Goal: Task Accomplishment & Management: Manage account settings

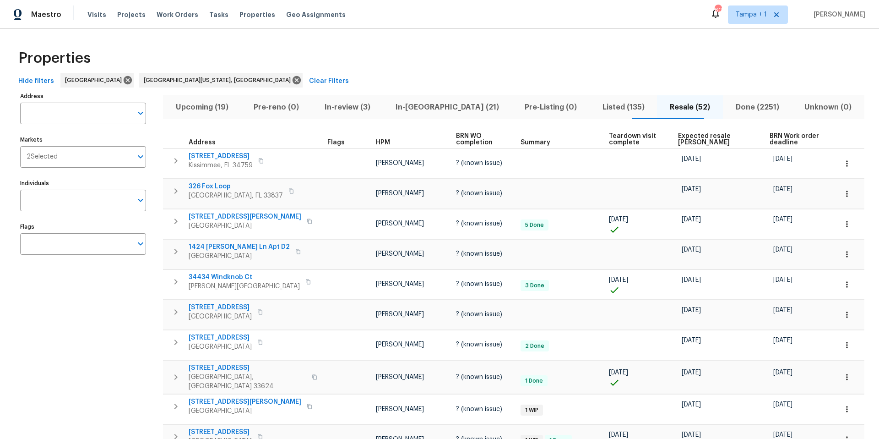
click at [203, 5] on div "Visits Projects Work Orders Tasks Properties Geo Assignments" at bounding box center [221, 14] width 269 height 18
click at [211, 16] on span "Tasks" at bounding box center [218, 14] width 19 height 6
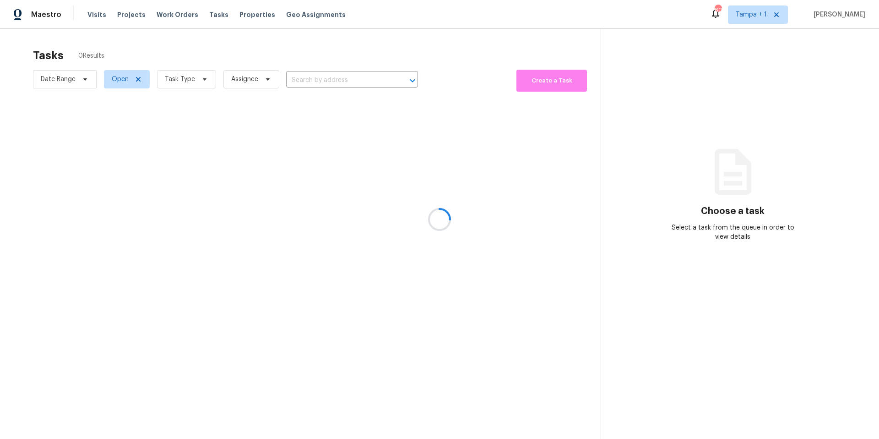
click at [196, 76] on div at bounding box center [439, 219] width 879 height 439
click at [186, 80] on div at bounding box center [439, 219] width 879 height 439
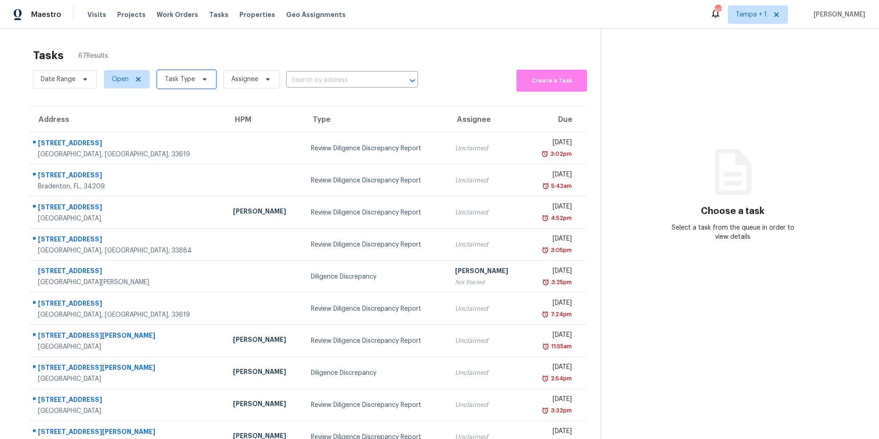
click at [187, 80] on span "Task Type" at bounding box center [180, 79] width 30 height 9
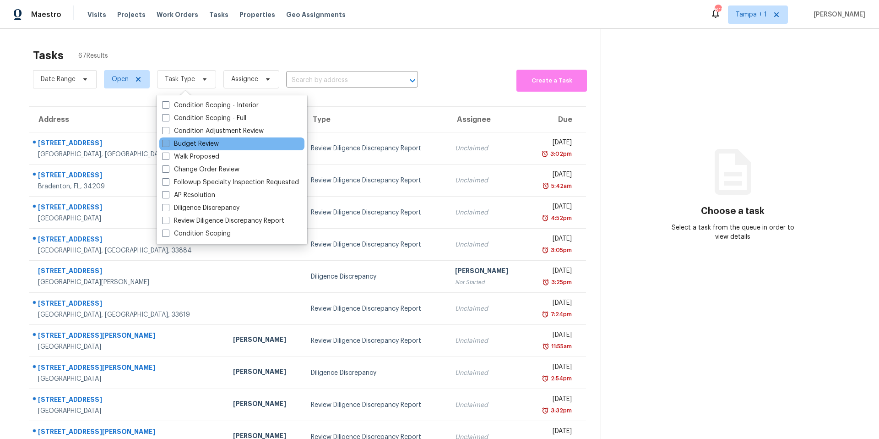
click at [214, 147] on label "Budget Review" at bounding box center [190, 143] width 57 height 9
click at [168, 145] on input "Budget Review" at bounding box center [165, 142] width 6 height 6
checkbox input "true"
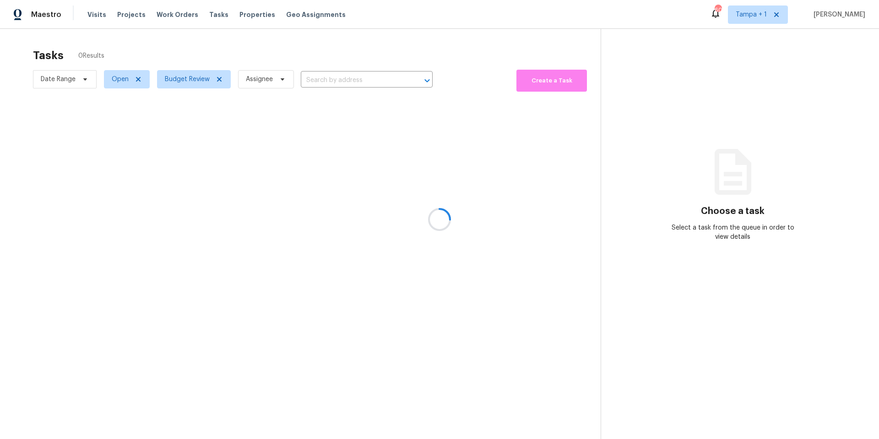
click at [298, 60] on div at bounding box center [439, 219] width 879 height 439
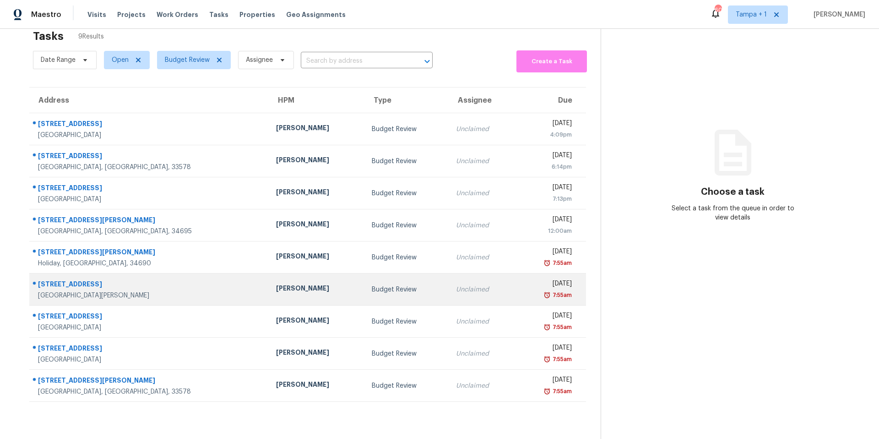
scroll to position [36, 0]
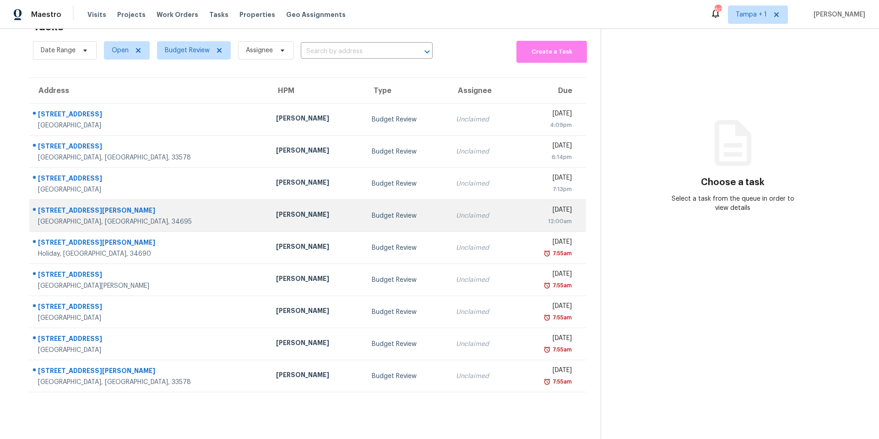
click at [269, 215] on td "[PERSON_NAME]" at bounding box center [317, 216] width 96 height 32
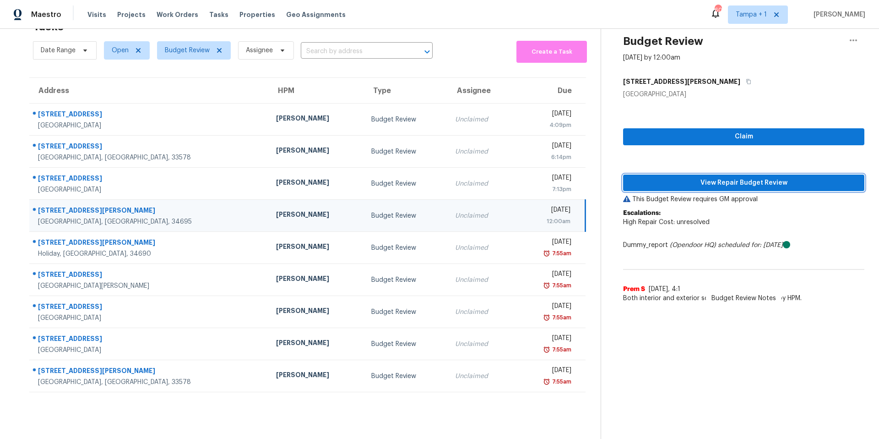
click at [652, 177] on span "View Repair Budget Review" at bounding box center [744, 182] width 227 height 11
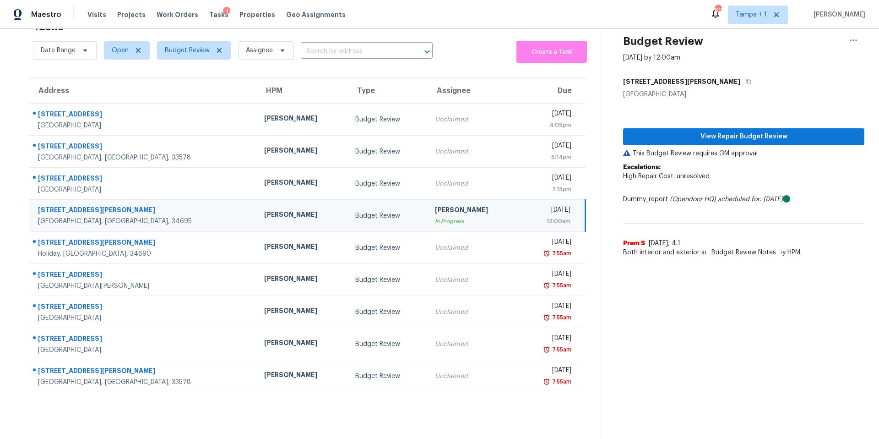
click at [184, 53] on span "Budget Review" at bounding box center [190, 50] width 81 height 24
click at [184, 49] on span "Budget Review" at bounding box center [194, 50] width 74 height 18
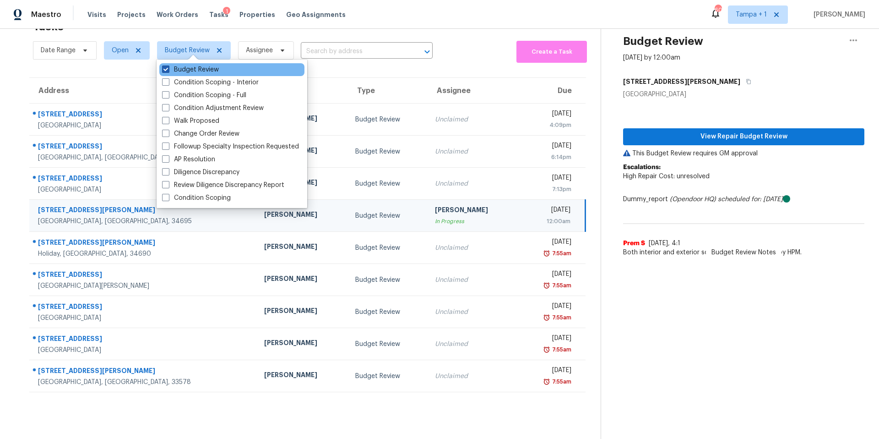
click at [185, 67] on label "Budget Review" at bounding box center [190, 69] width 57 height 9
click at [168, 67] on input "Budget Review" at bounding box center [165, 68] width 6 height 6
checkbox input "false"
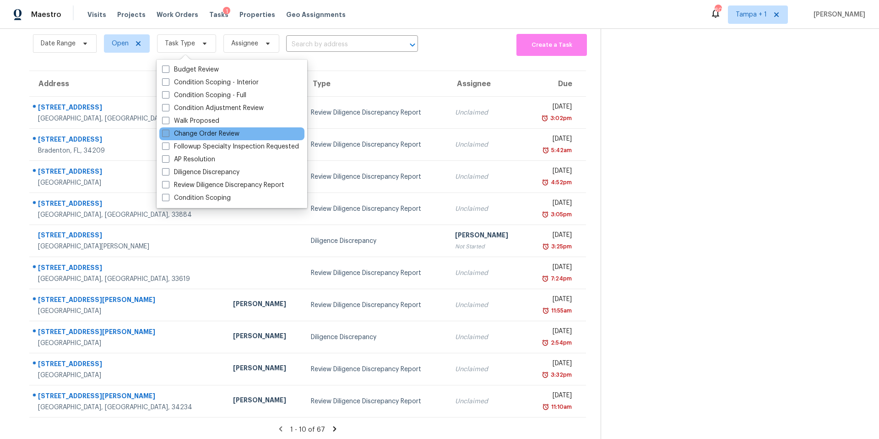
click at [177, 136] on label "Change Order Review" at bounding box center [200, 133] width 77 height 9
click at [168, 135] on input "Change Order Review" at bounding box center [165, 132] width 6 height 6
checkbox input "true"
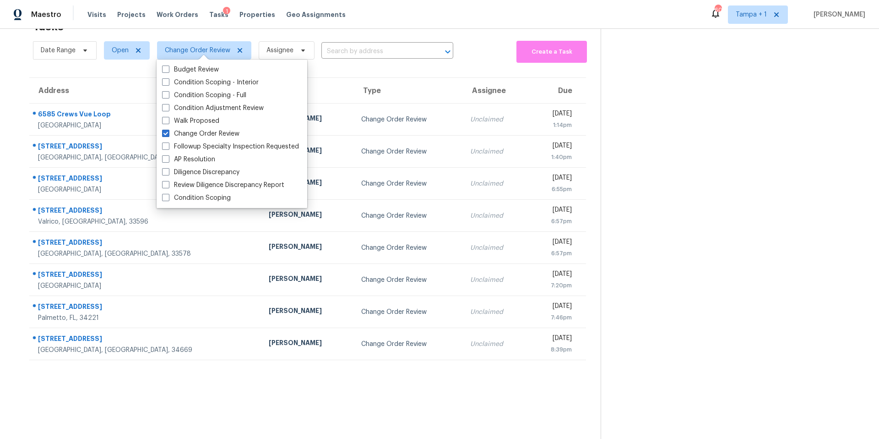
click at [388, 86] on th "Type" at bounding box center [408, 91] width 109 height 26
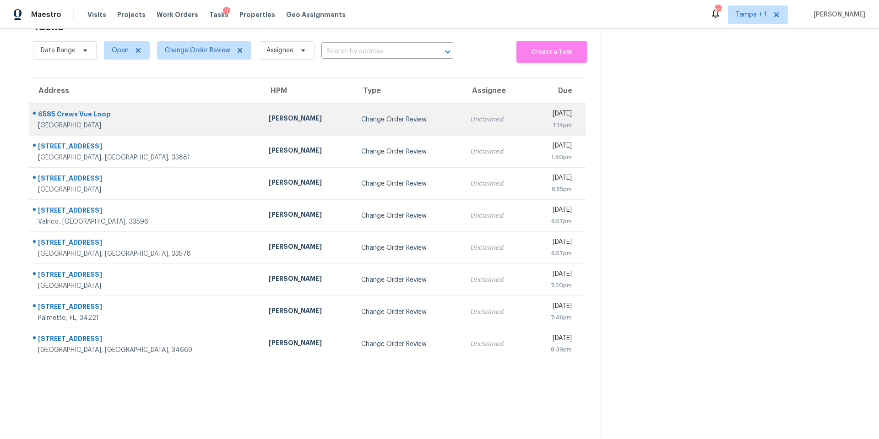
click at [354, 107] on td "Change Order Review" at bounding box center [408, 120] width 109 height 32
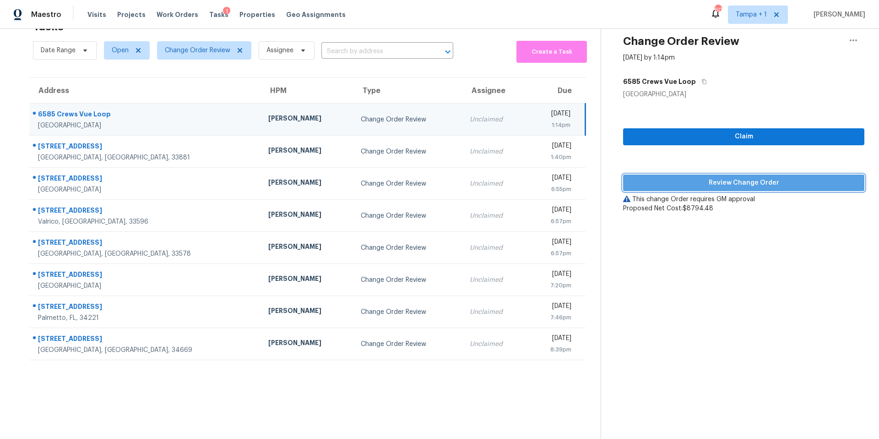
click at [652, 177] on span "Review Change Order" at bounding box center [744, 182] width 227 height 11
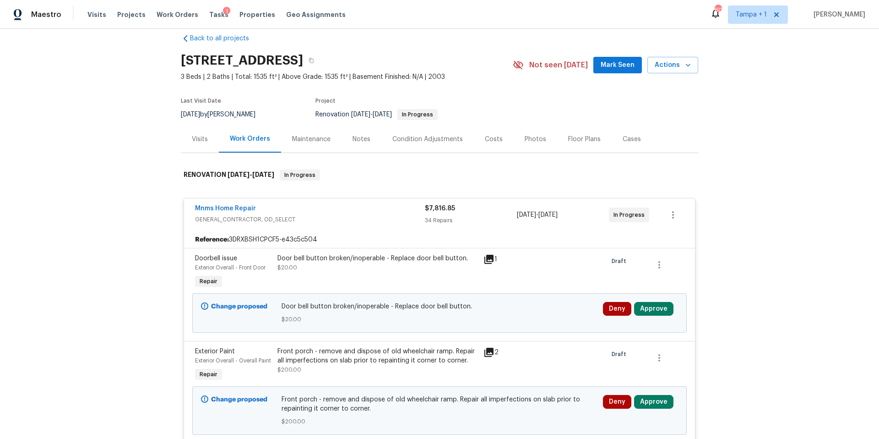
scroll to position [15, 0]
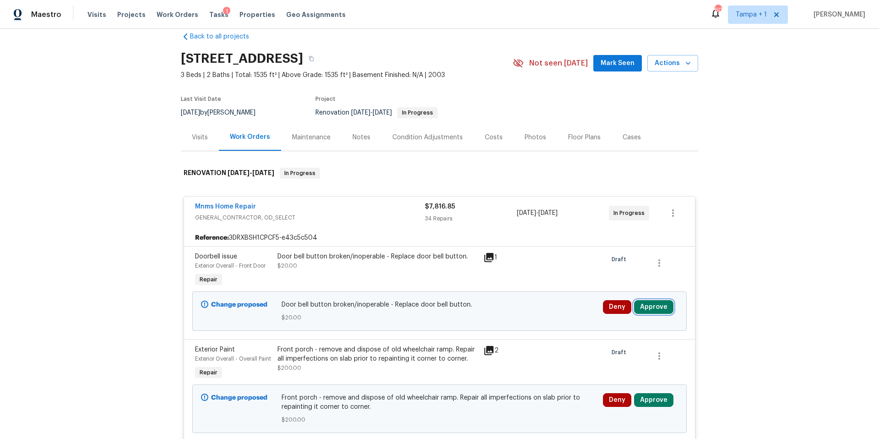
click at [652, 311] on button "Approve" at bounding box center [653, 307] width 39 height 14
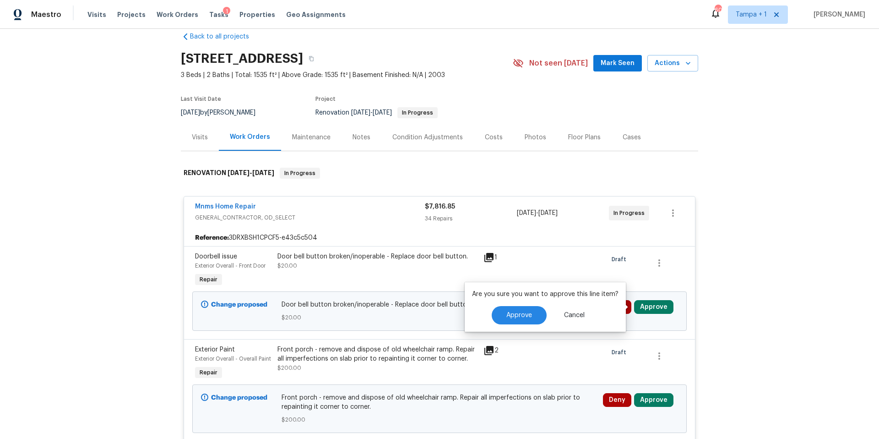
click at [379, 265] on div "Door bell button broken/inoperable - Replace door bell button. $20.00" at bounding box center [378, 261] width 201 height 18
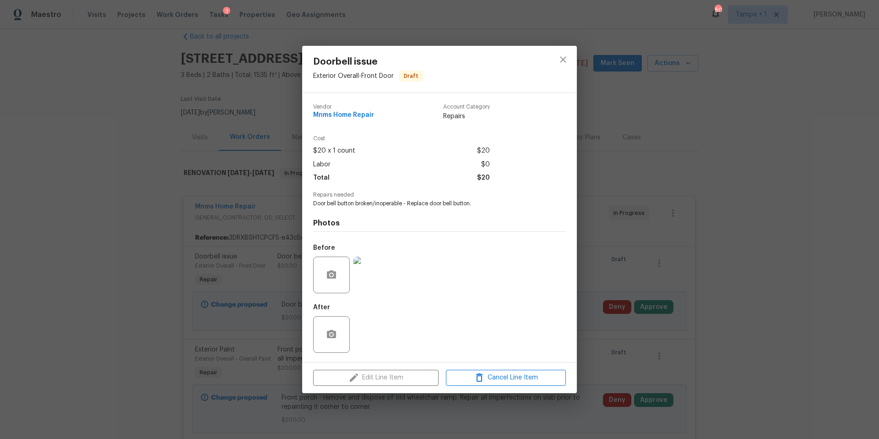
click at [652, 210] on div "Doorbell issue Exterior Overall - Front Door Draft Vendor Mnms Home Repair Acco…" at bounding box center [439, 219] width 879 height 439
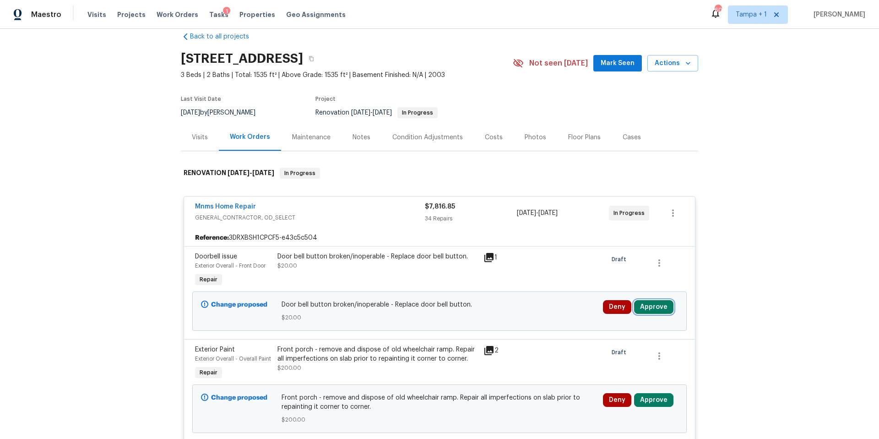
click at [652, 309] on button "Approve" at bounding box center [653, 307] width 39 height 14
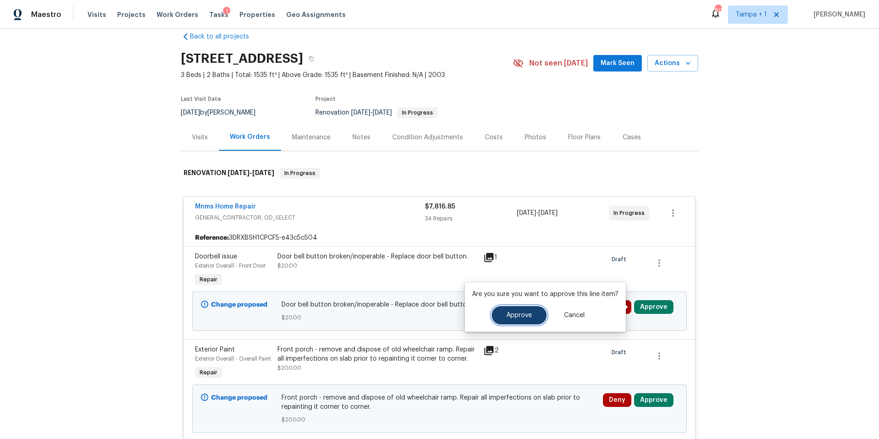
click at [502, 312] on button "Approve" at bounding box center [519, 315] width 55 height 18
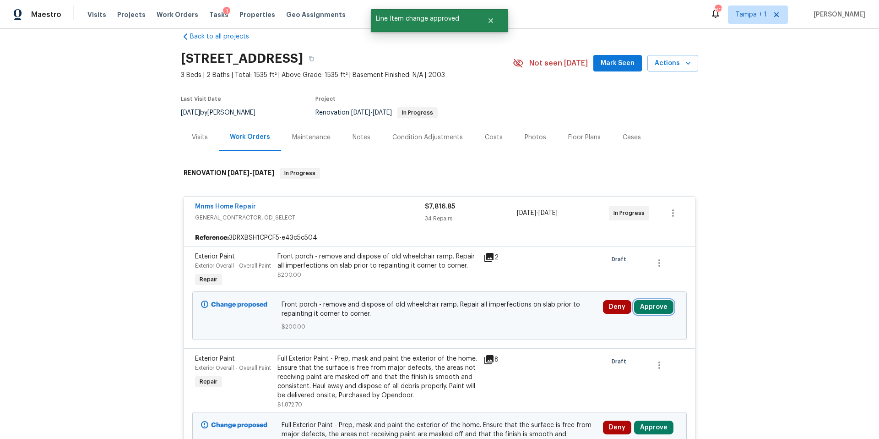
click at [652, 303] on button "Approve" at bounding box center [653, 307] width 39 height 14
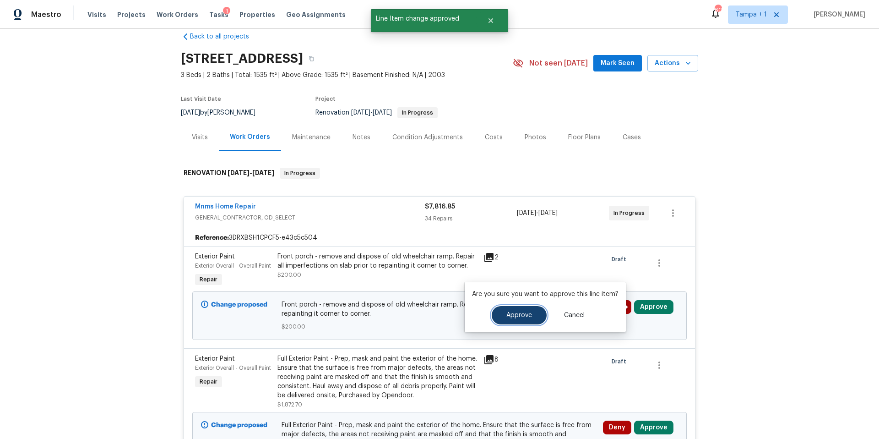
click at [522, 319] on button "Approve" at bounding box center [519, 315] width 55 height 18
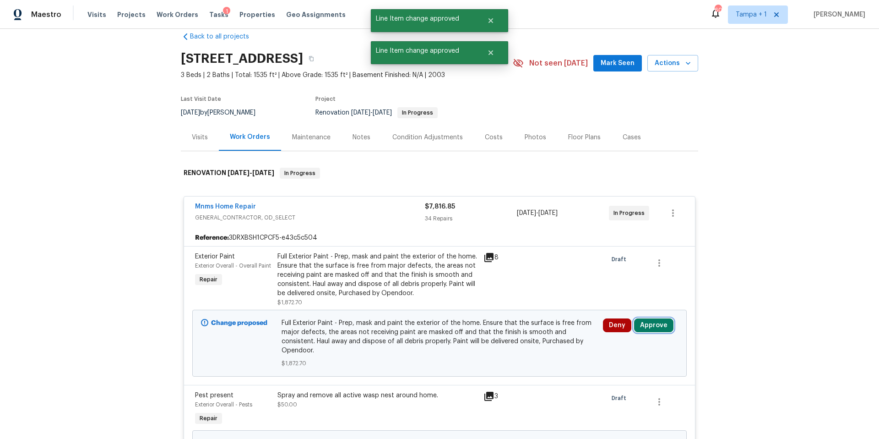
click at [646, 323] on button "Approve" at bounding box center [653, 325] width 39 height 14
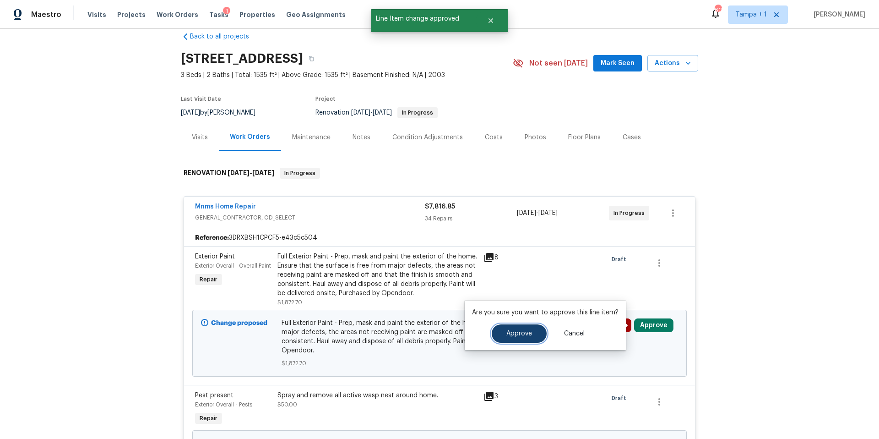
click at [526, 330] on span "Approve" at bounding box center [520, 333] width 26 height 7
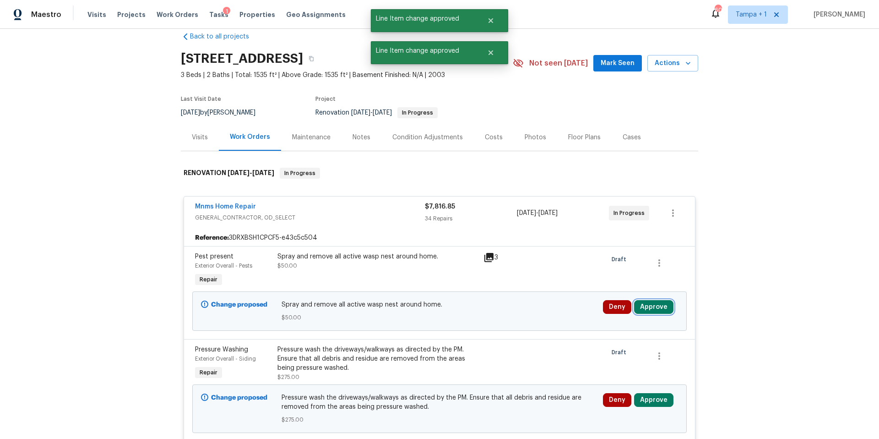
click at [652, 304] on button "Approve" at bounding box center [653, 307] width 39 height 14
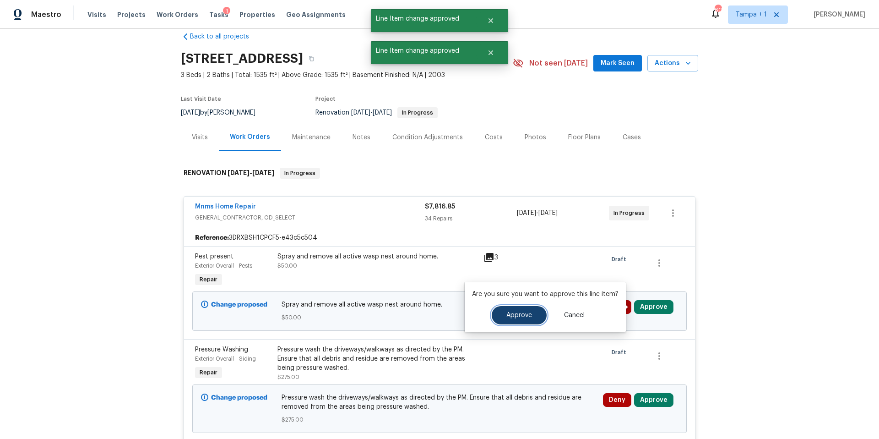
click at [519, 318] on span "Approve" at bounding box center [520, 315] width 26 height 7
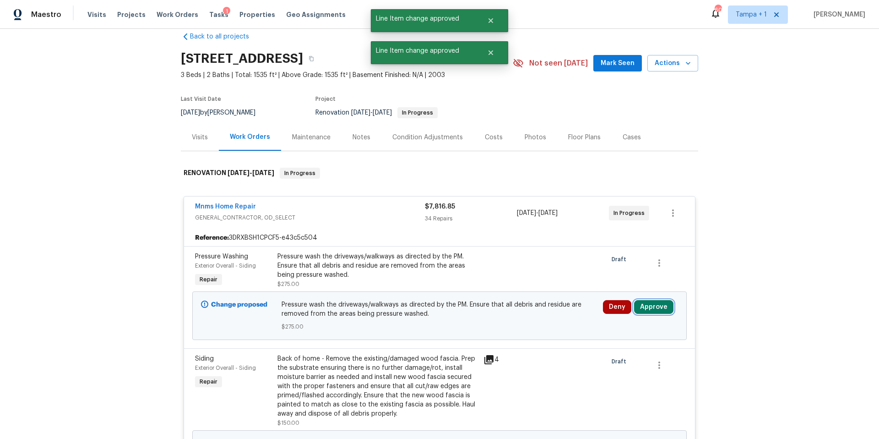
click at [652, 309] on button "Approve" at bounding box center [653, 307] width 39 height 14
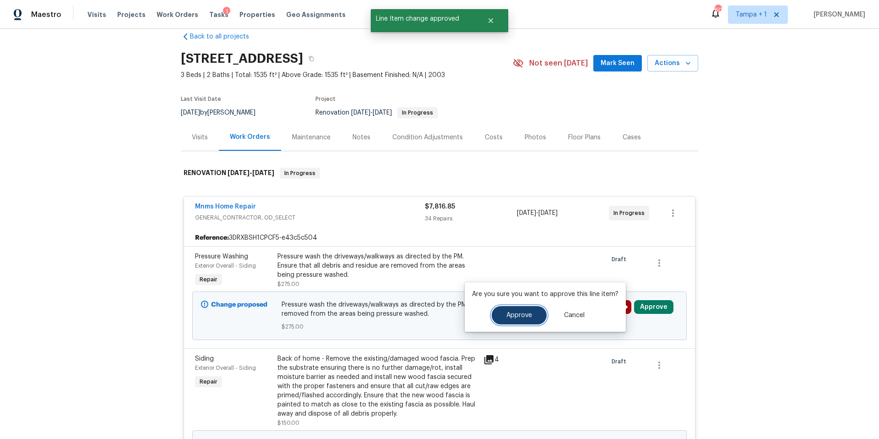
click at [523, 322] on button "Approve" at bounding box center [519, 315] width 55 height 18
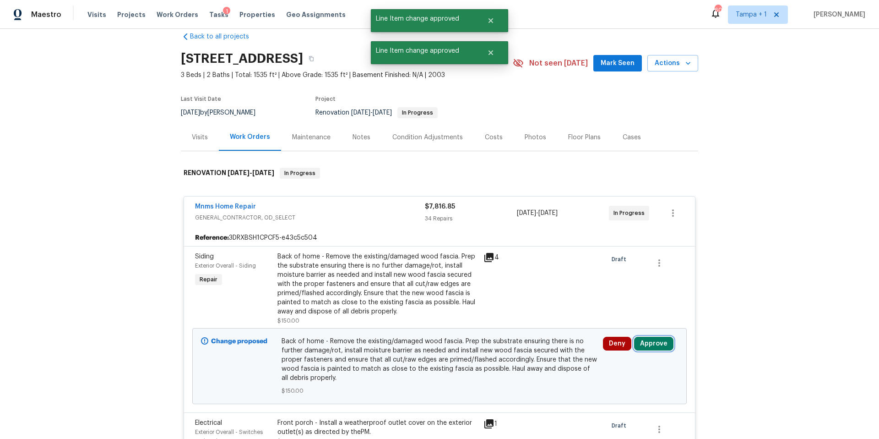
click at [652, 338] on button "Approve" at bounding box center [653, 344] width 39 height 14
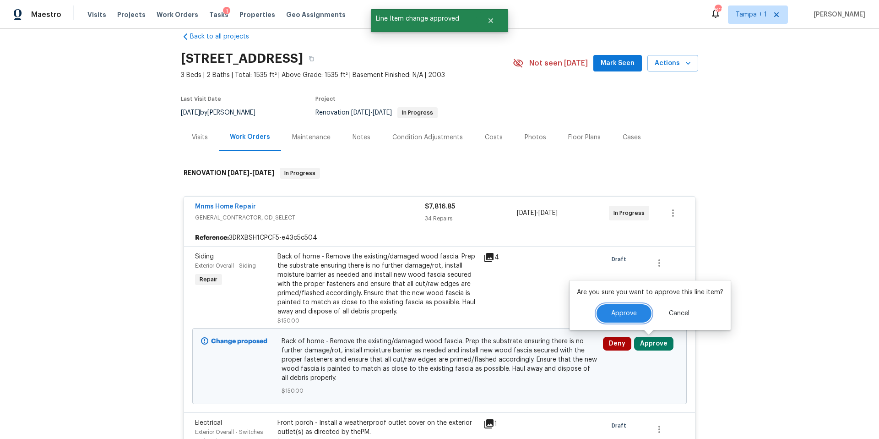
click at [619, 312] on span "Approve" at bounding box center [624, 313] width 26 height 7
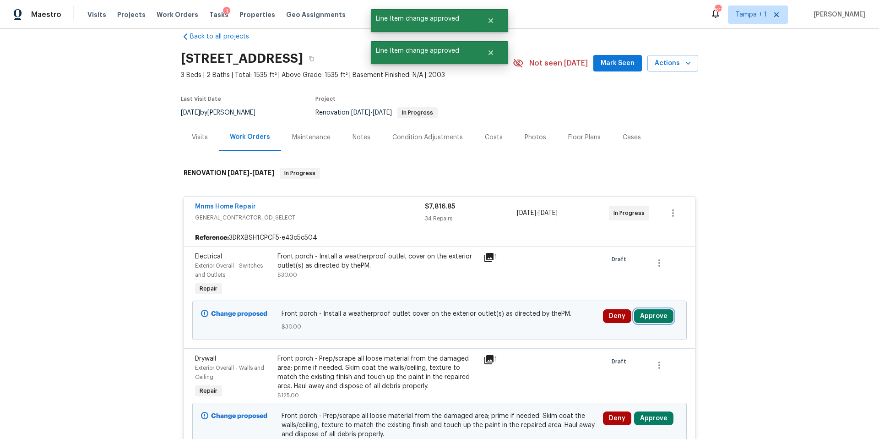
click at [651, 314] on button "Approve" at bounding box center [653, 316] width 39 height 14
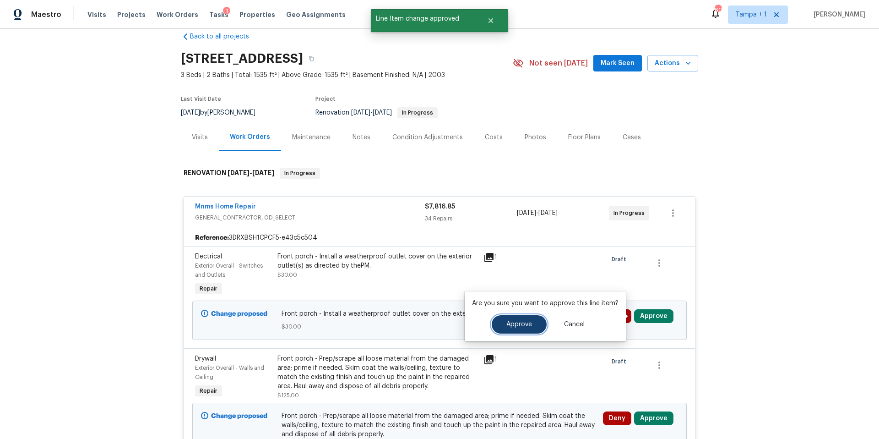
click at [529, 320] on button "Approve" at bounding box center [519, 324] width 55 height 18
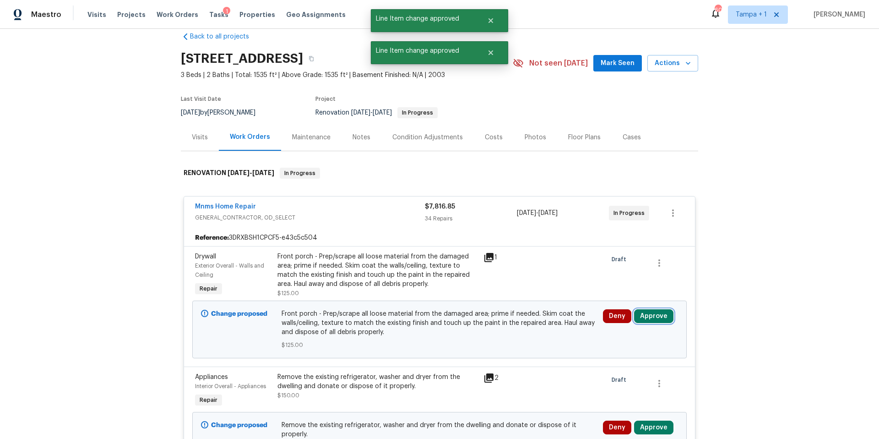
drag, startPoint x: 654, startPoint y: 322, endPoint x: 637, endPoint y: 334, distance: 21.2
click at [652, 322] on button "Approve" at bounding box center [653, 316] width 39 height 14
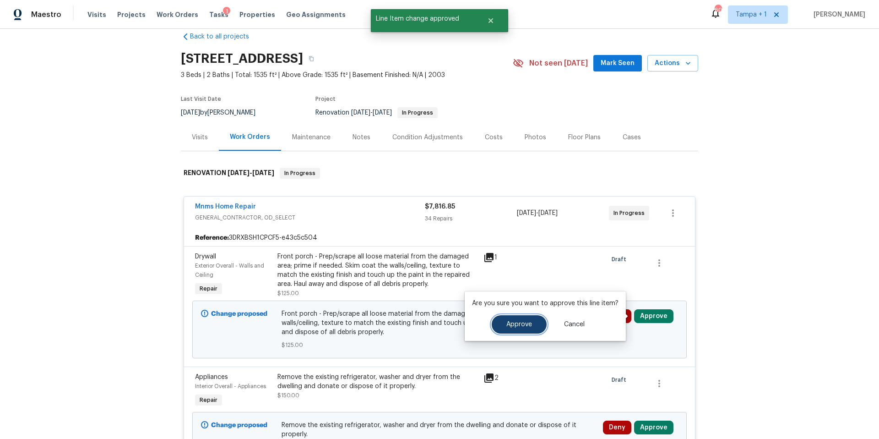
click at [504, 317] on button "Approve" at bounding box center [519, 324] width 55 height 18
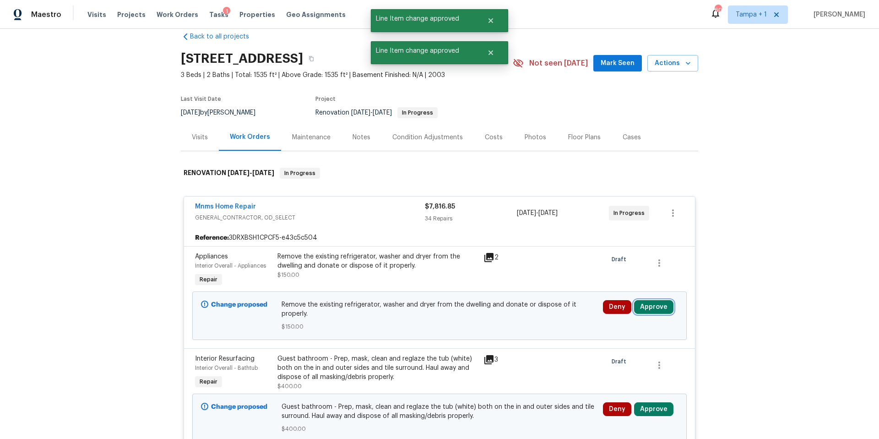
click at [652, 306] on button "Approve" at bounding box center [653, 307] width 39 height 14
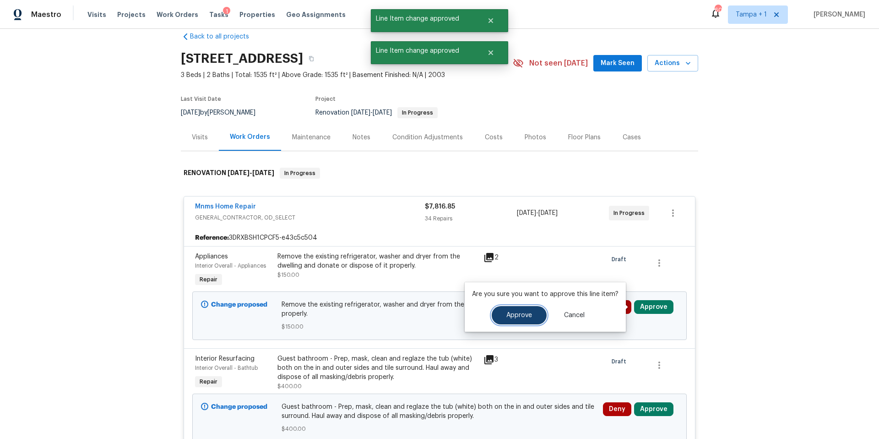
click at [523, 316] on span "Approve" at bounding box center [520, 315] width 26 height 7
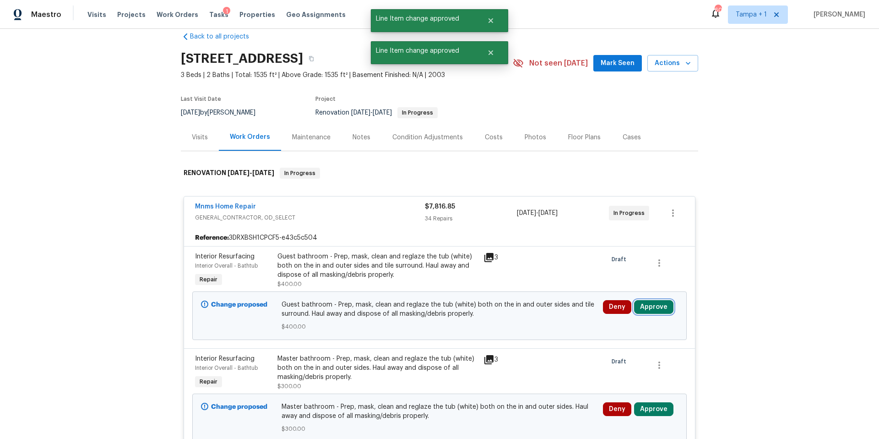
click at [652, 309] on button "Approve" at bounding box center [653, 307] width 39 height 14
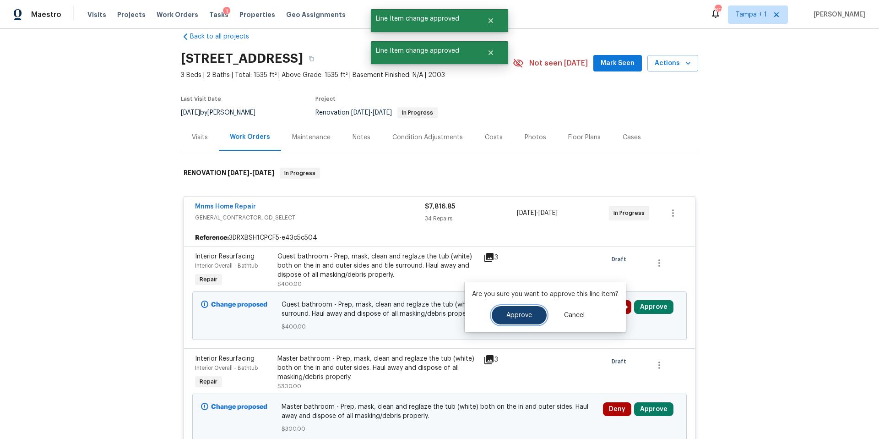
click at [512, 317] on span "Approve" at bounding box center [520, 315] width 26 height 7
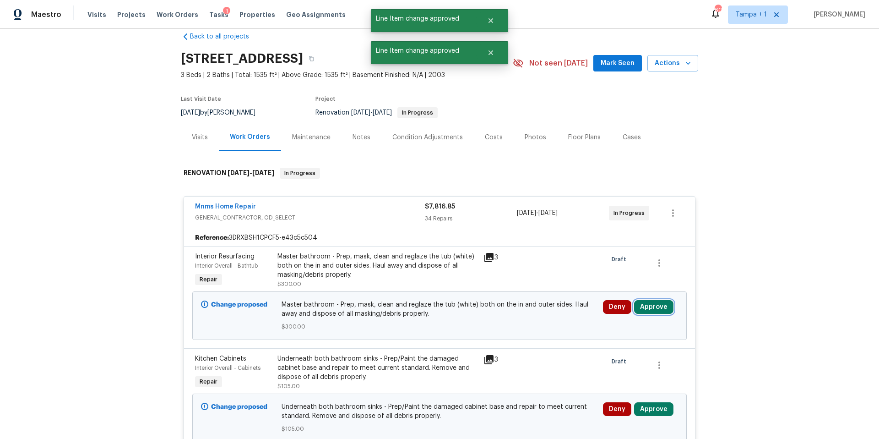
click at [652, 309] on button "Approve" at bounding box center [653, 307] width 39 height 14
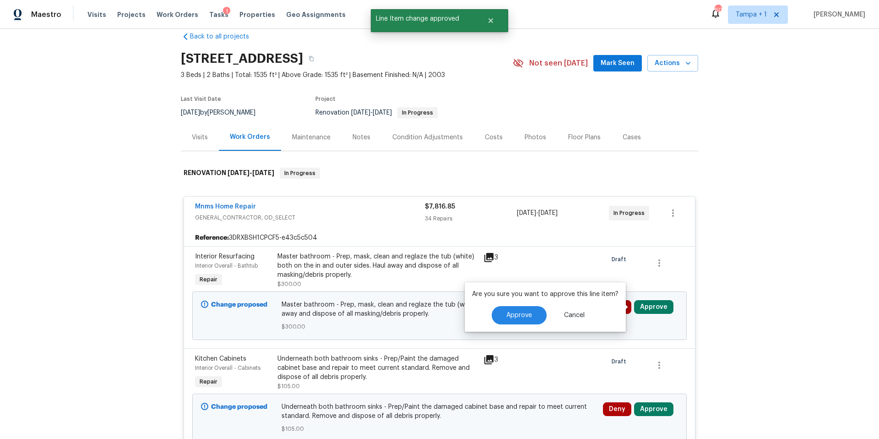
click at [513, 300] on div "Are you sure you want to approve this line item? Approve Cancel" at bounding box center [545, 306] width 161 height 49
click at [513, 311] on button "Approve" at bounding box center [519, 315] width 55 height 18
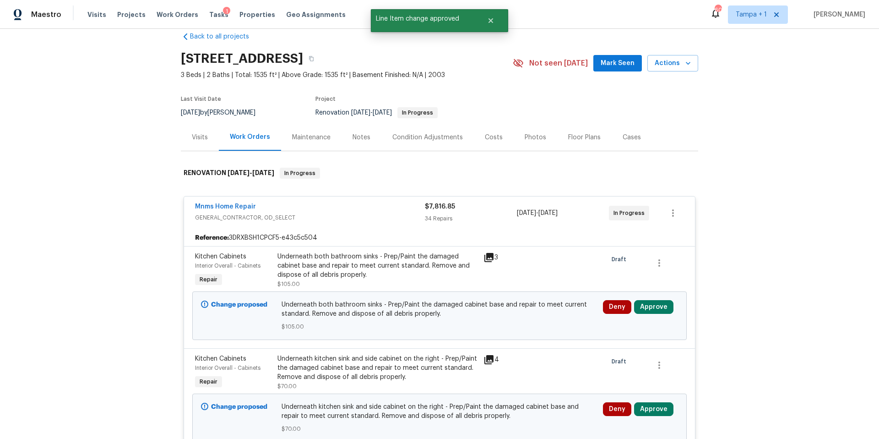
click at [652, 308] on div "Deny Approve" at bounding box center [640, 307] width 75 height 14
click at [646, 310] on button "Approve" at bounding box center [653, 307] width 39 height 14
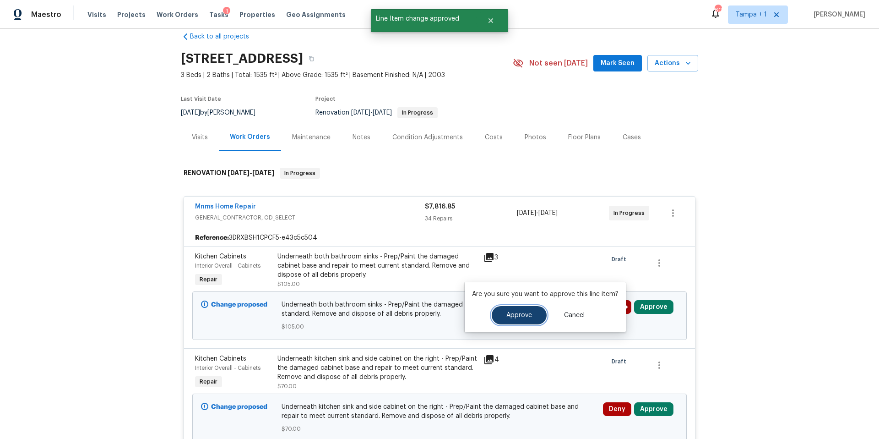
click at [514, 310] on button "Approve" at bounding box center [519, 315] width 55 height 18
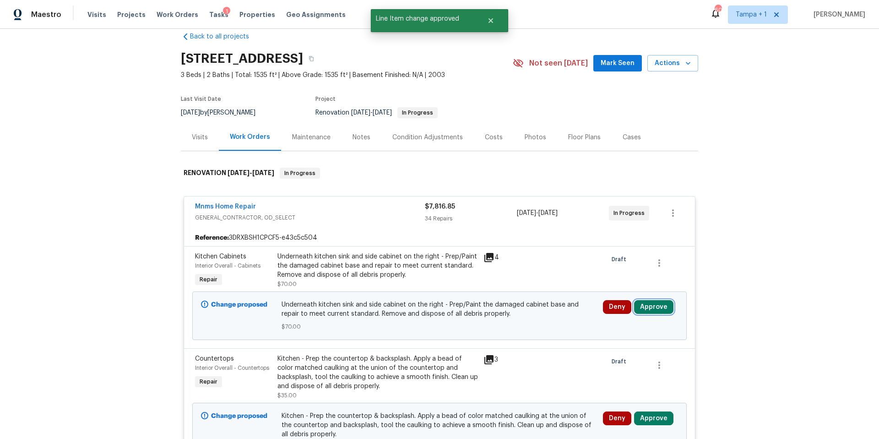
click at [652, 311] on button "Approve" at bounding box center [653, 307] width 39 height 14
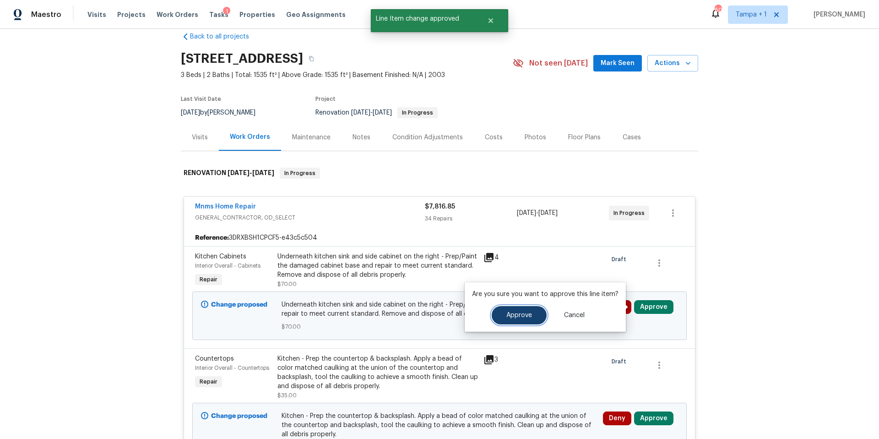
click at [524, 320] on button "Approve" at bounding box center [519, 315] width 55 height 18
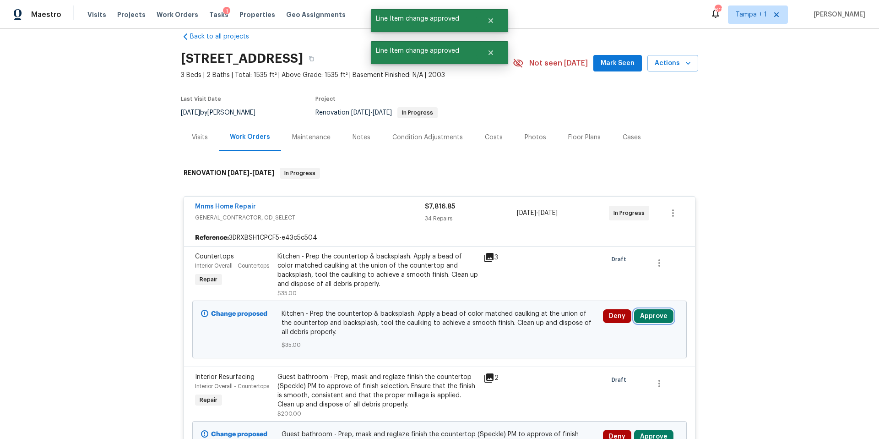
click at [639, 319] on button "Approve" at bounding box center [653, 316] width 39 height 14
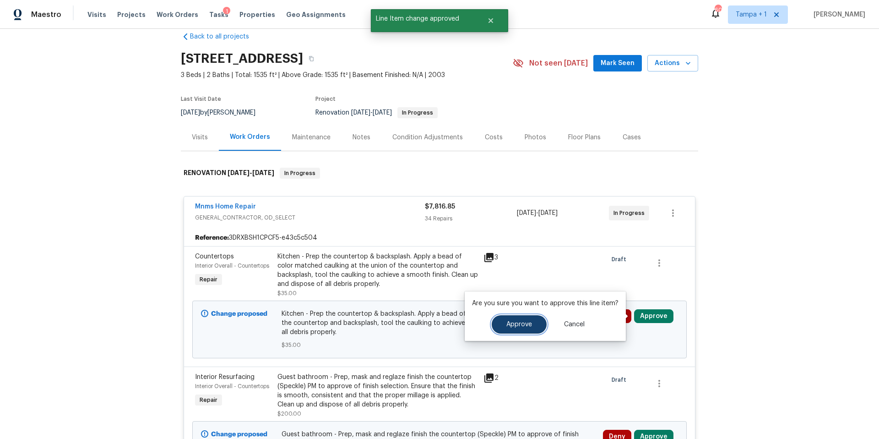
click at [509, 316] on button "Approve" at bounding box center [519, 324] width 55 height 18
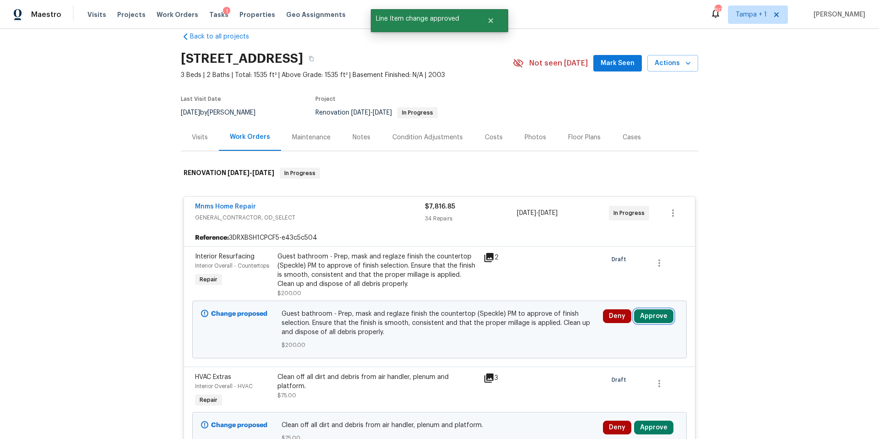
click at [652, 321] on button "Approve" at bounding box center [653, 316] width 39 height 14
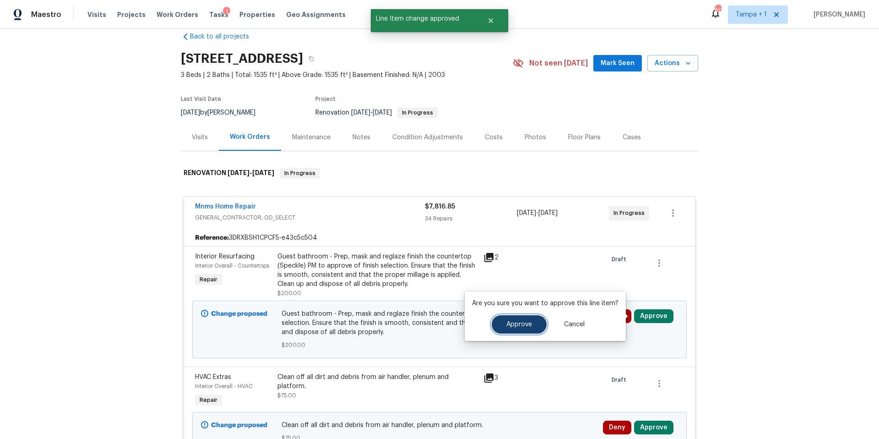
click at [515, 332] on button "Approve" at bounding box center [519, 324] width 55 height 18
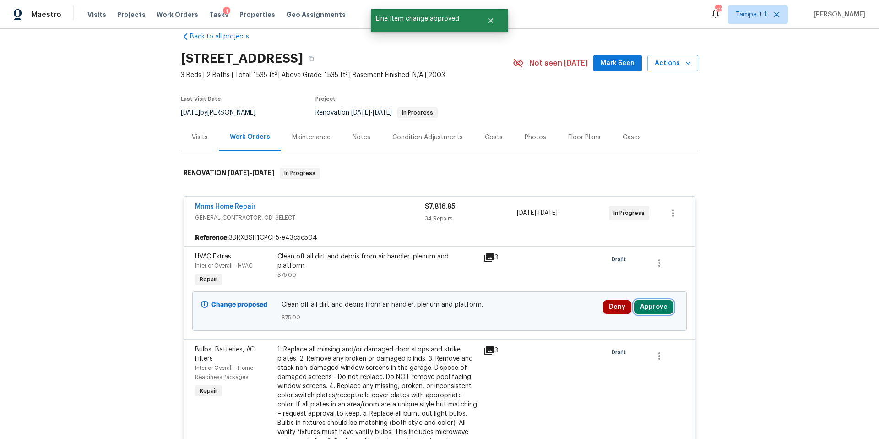
click at [644, 307] on button "Approve" at bounding box center [653, 307] width 39 height 14
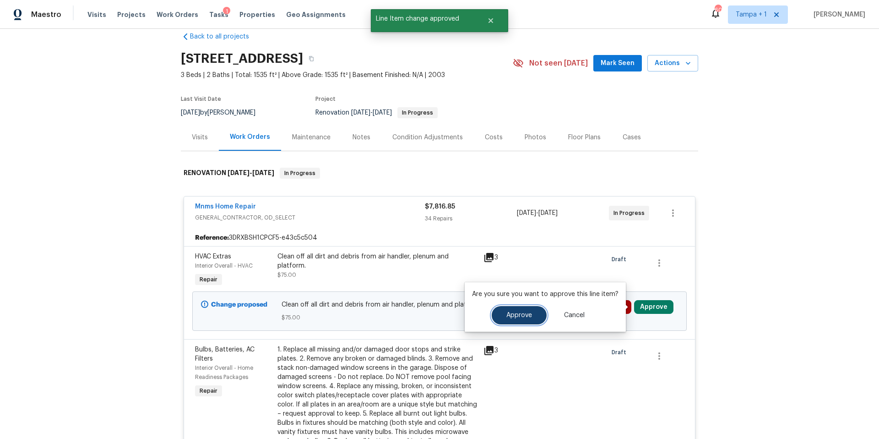
click at [517, 315] on span "Approve" at bounding box center [520, 315] width 26 height 7
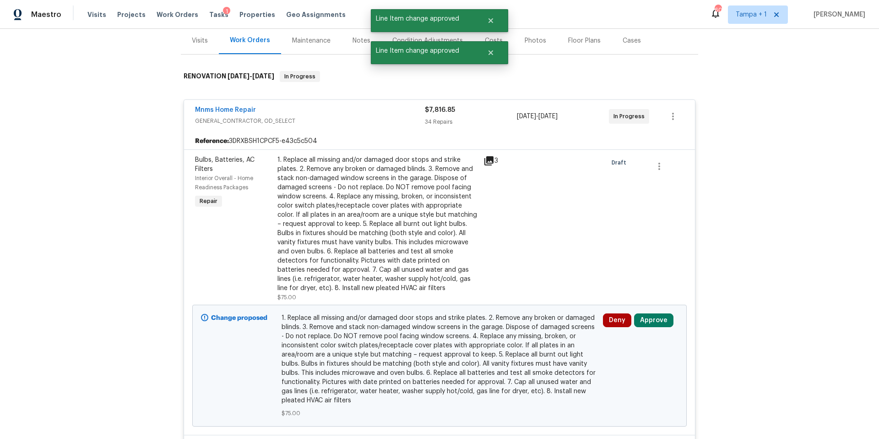
scroll to position [209, 0]
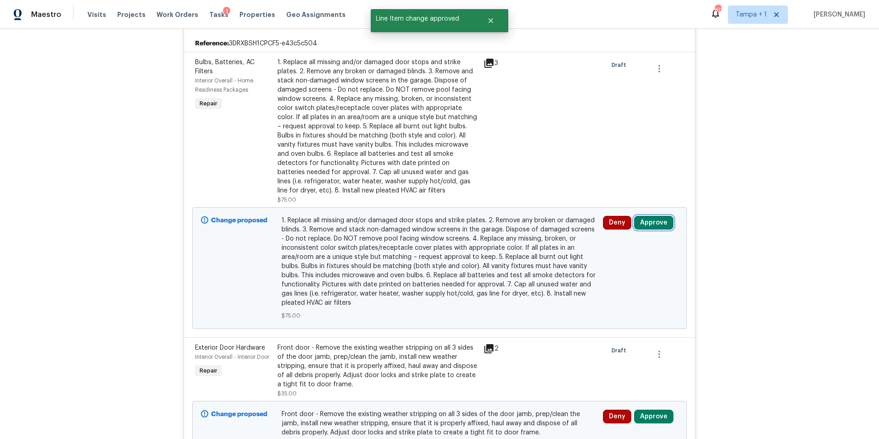
click at [652, 222] on button "Approve" at bounding box center [653, 223] width 39 height 14
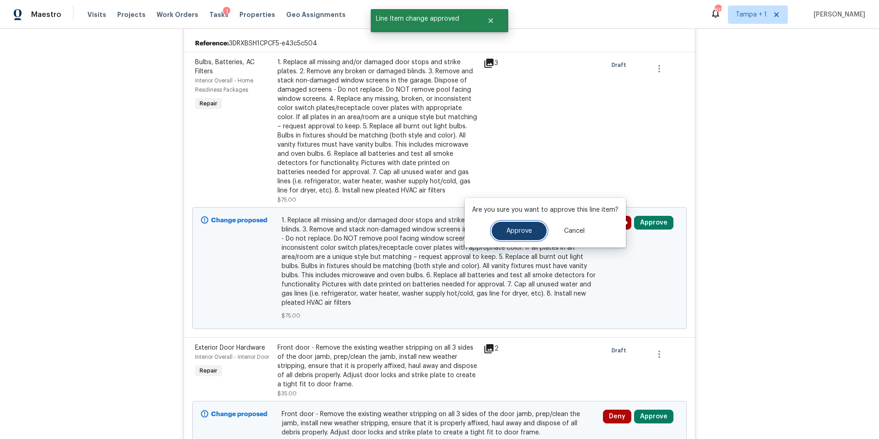
click at [511, 237] on button "Approve" at bounding box center [519, 231] width 55 height 18
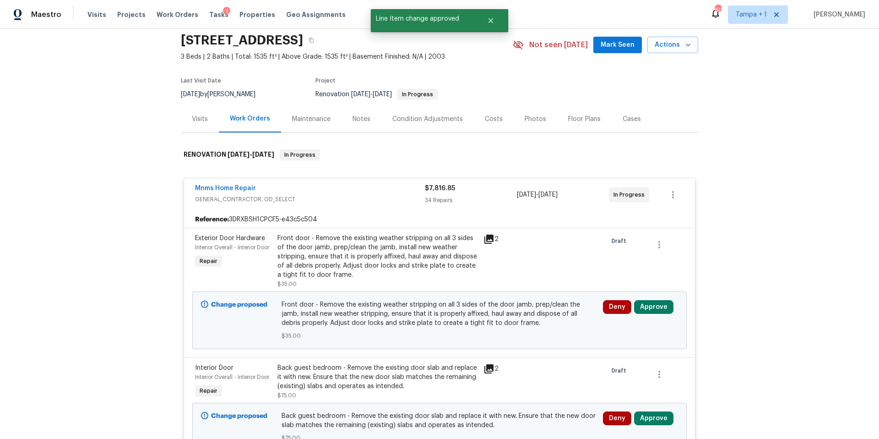
scroll to position [38, 0]
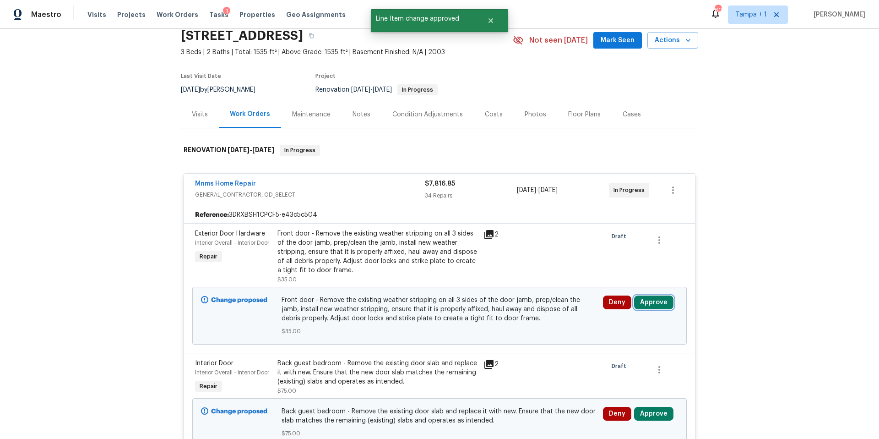
click at [652, 305] on button "Approve" at bounding box center [653, 302] width 39 height 14
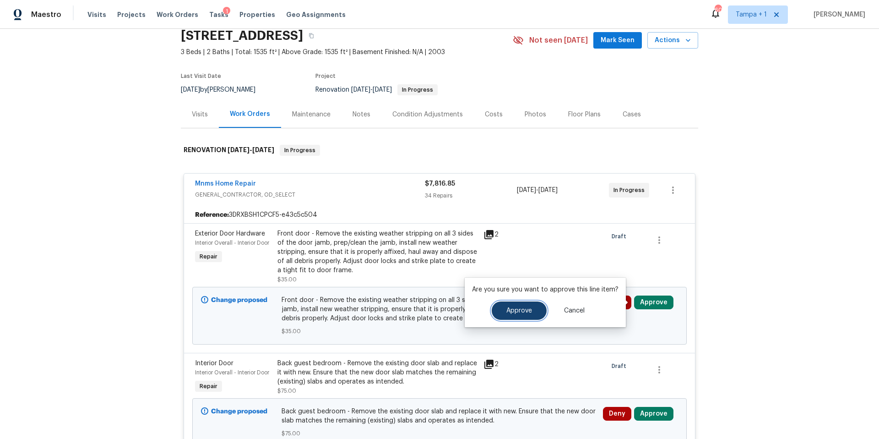
click at [524, 319] on button "Approve" at bounding box center [519, 310] width 55 height 18
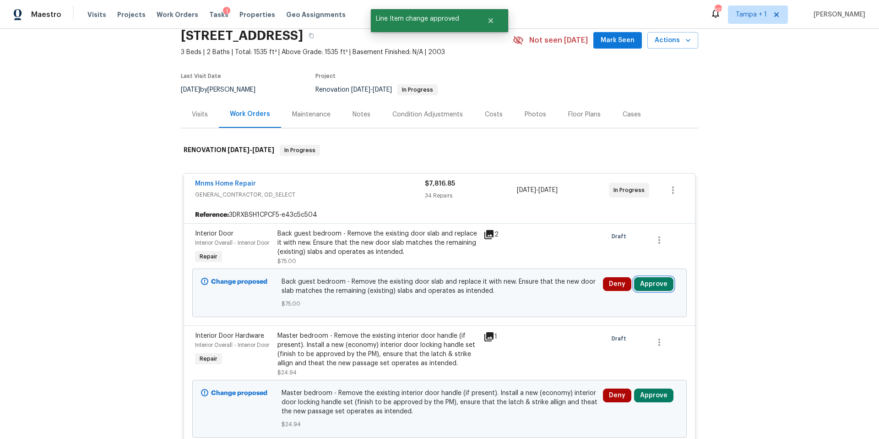
click at [641, 283] on button "Approve" at bounding box center [653, 284] width 39 height 14
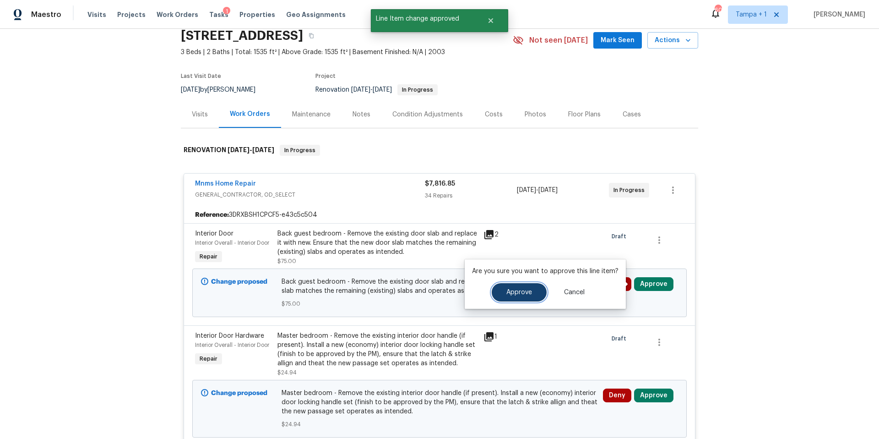
click at [509, 296] on button "Approve" at bounding box center [519, 292] width 55 height 18
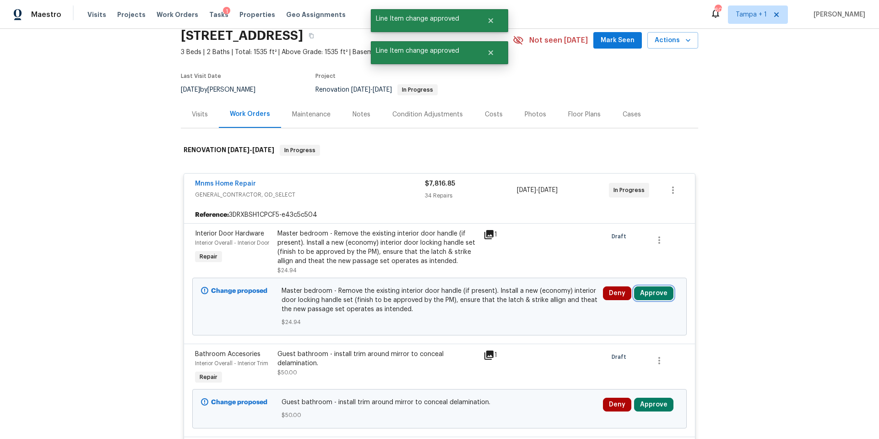
click at [649, 294] on button "Approve" at bounding box center [653, 293] width 39 height 14
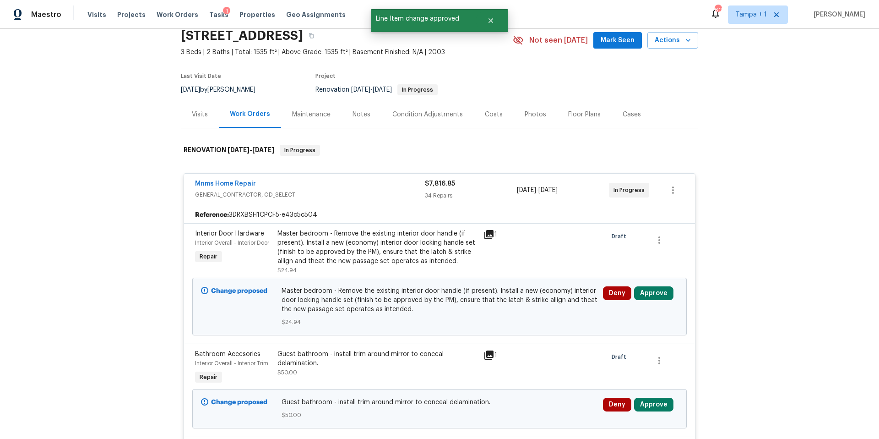
click at [652, 295] on div "Deny Approve" at bounding box center [640, 306] width 81 height 46
click at [652, 295] on button "Approve" at bounding box center [653, 293] width 39 height 14
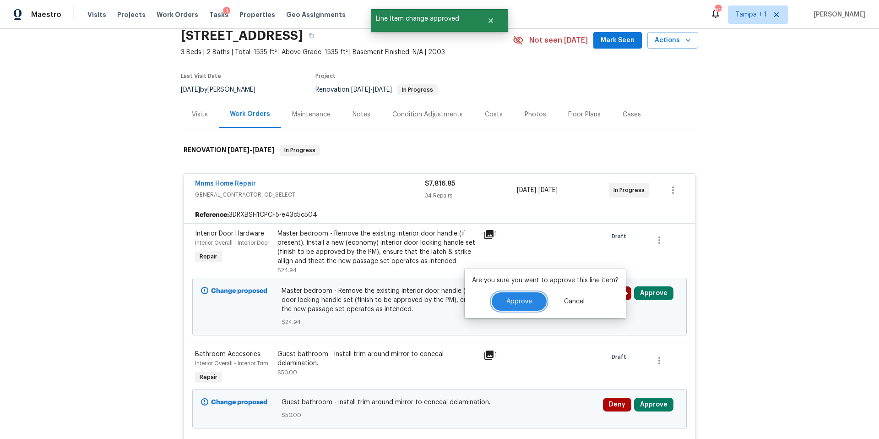
click at [496, 305] on button "Approve" at bounding box center [519, 301] width 55 height 18
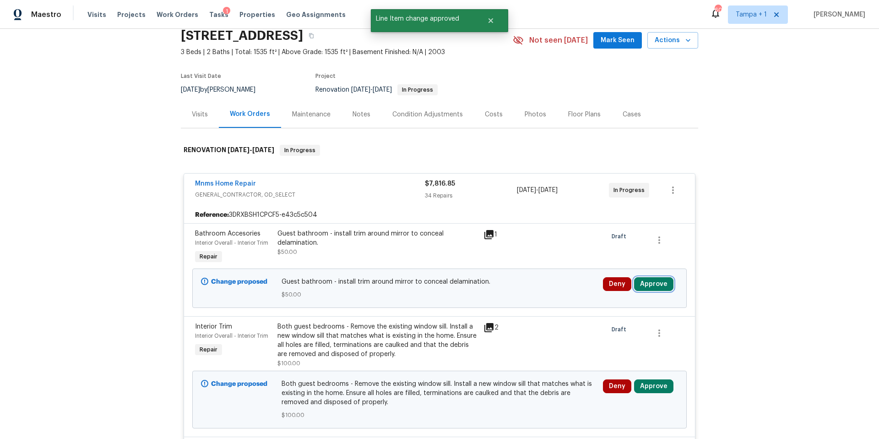
click at [652, 283] on button "Approve" at bounding box center [653, 284] width 39 height 14
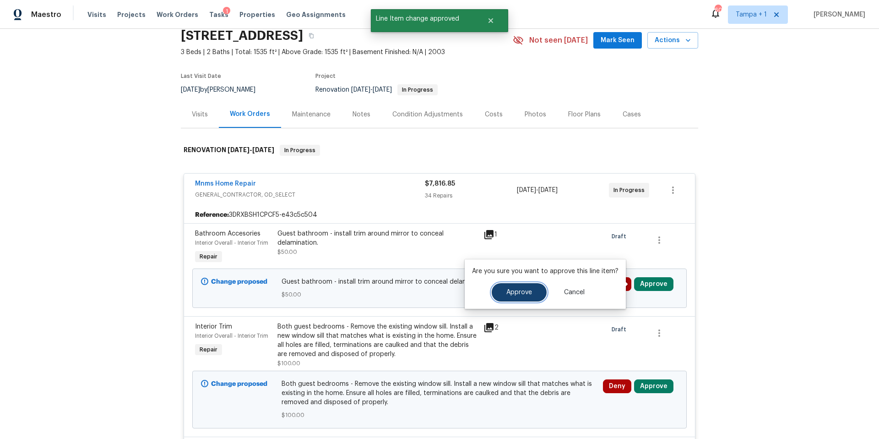
click at [517, 290] on span "Approve" at bounding box center [520, 292] width 26 height 7
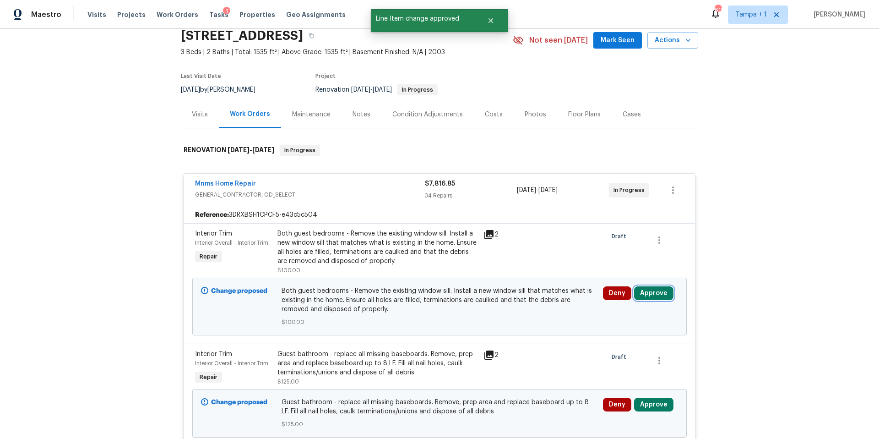
click at [652, 288] on button "Approve" at bounding box center [653, 293] width 39 height 14
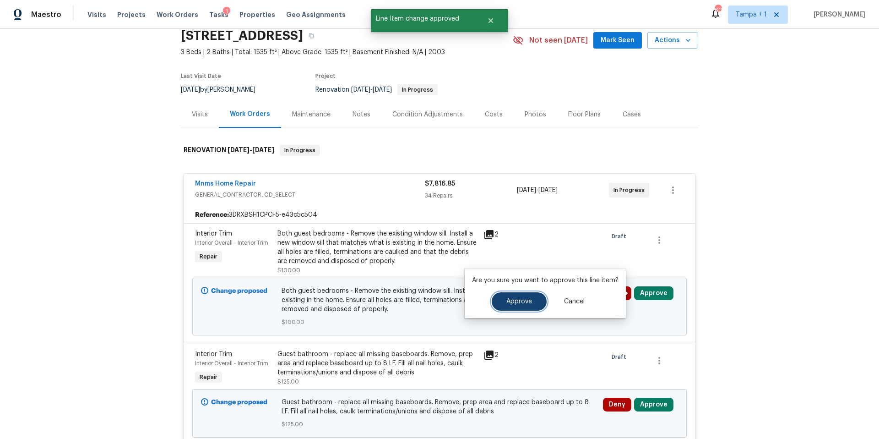
click at [527, 304] on span "Approve" at bounding box center [520, 301] width 26 height 7
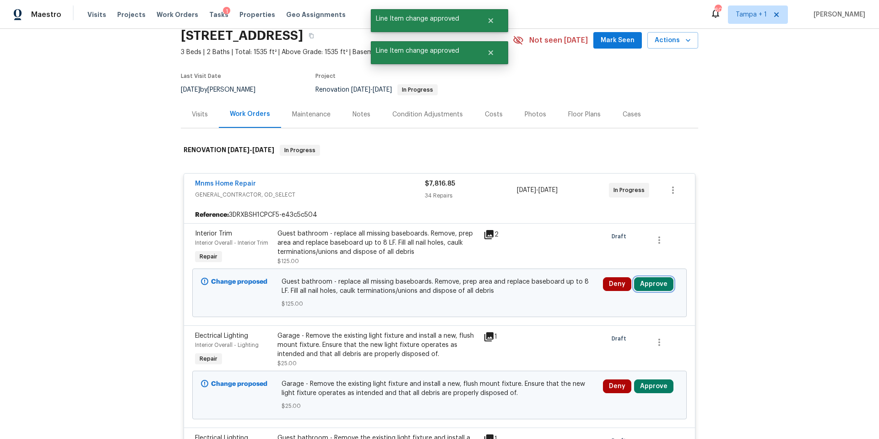
click at [648, 283] on button "Approve" at bounding box center [653, 284] width 39 height 14
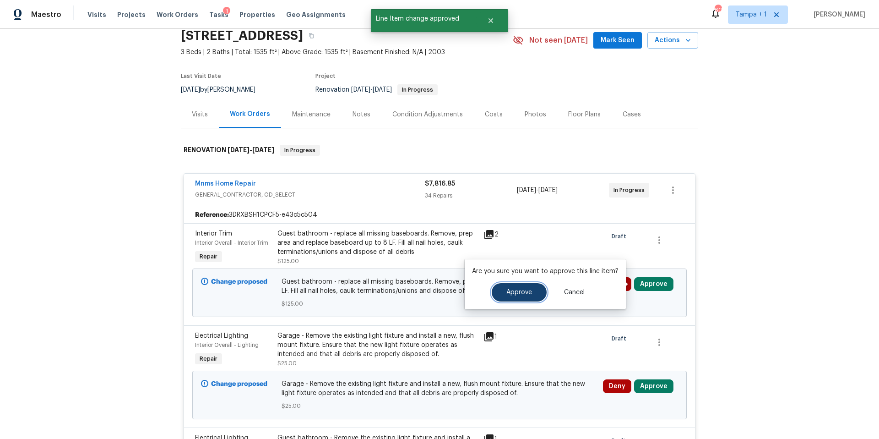
click at [509, 287] on button "Approve" at bounding box center [519, 292] width 55 height 18
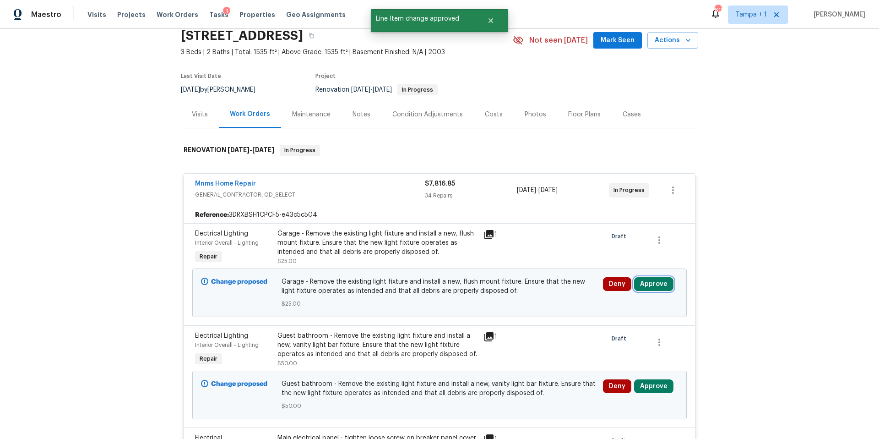
click at [640, 287] on button "Approve" at bounding box center [653, 284] width 39 height 14
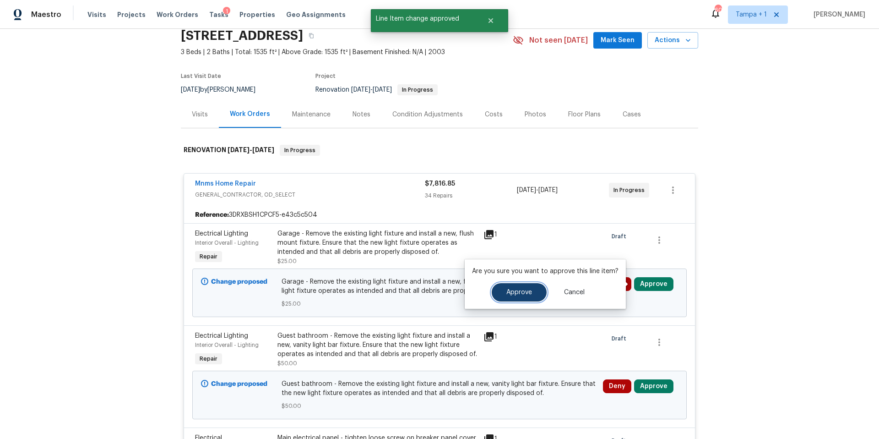
click at [518, 297] on button "Approve" at bounding box center [519, 292] width 55 height 18
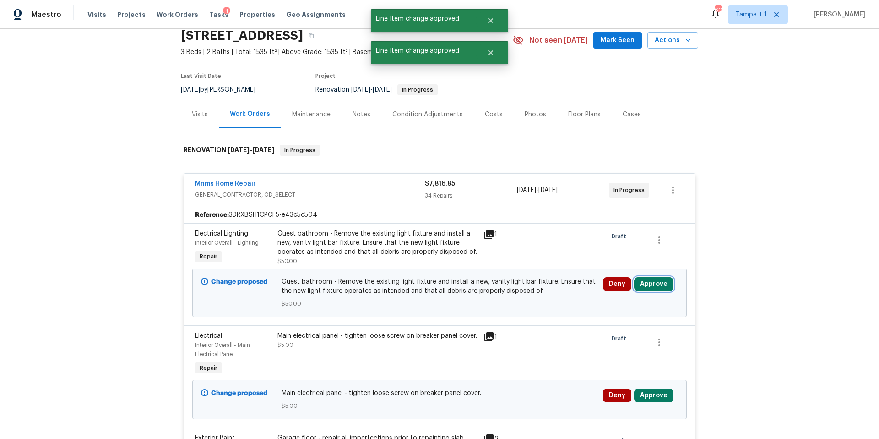
click at [652, 281] on button "Approve" at bounding box center [653, 284] width 39 height 14
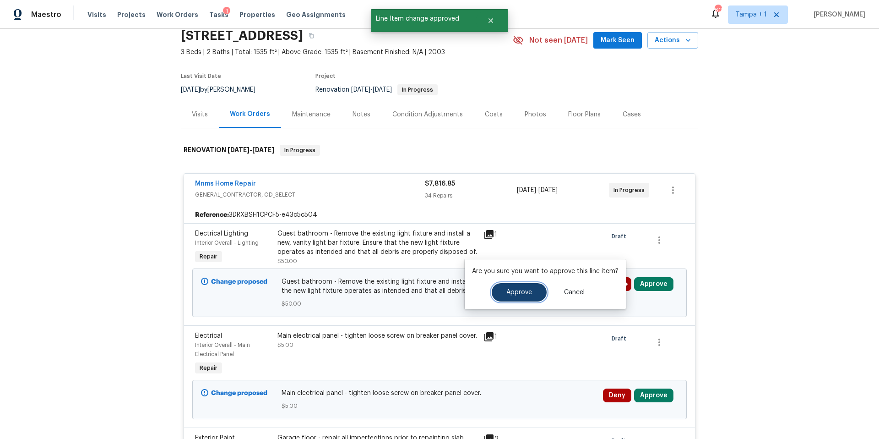
click at [492, 289] on button "Approve" at bounding box center [519, 292] width 55 height 18
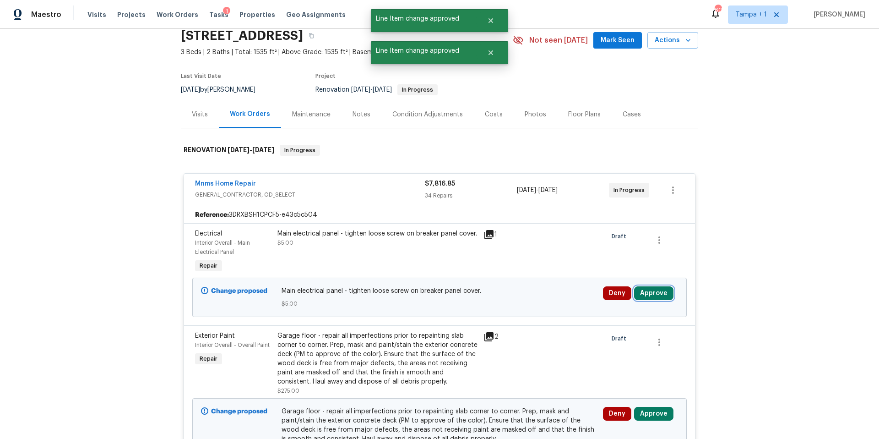
click at [652, 297] on button "Approve" at bounding box center [653, 293] width 39 height 14
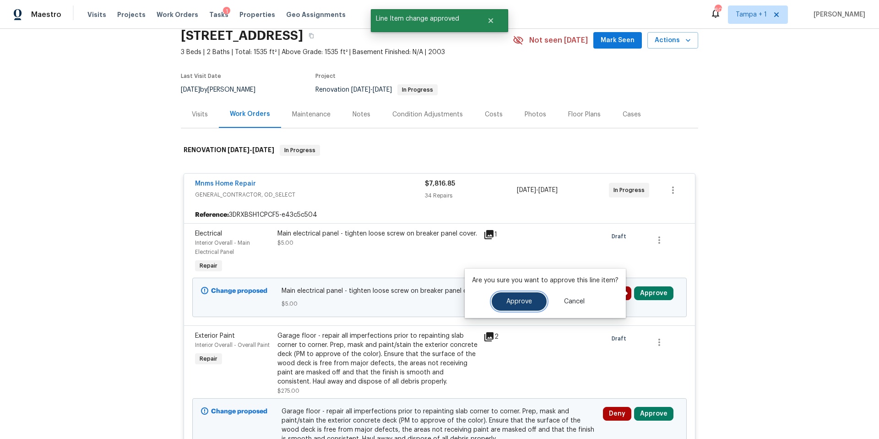
click at [516, 296] on button "Approve" at bounding box center [519, 301] width 55 height 18
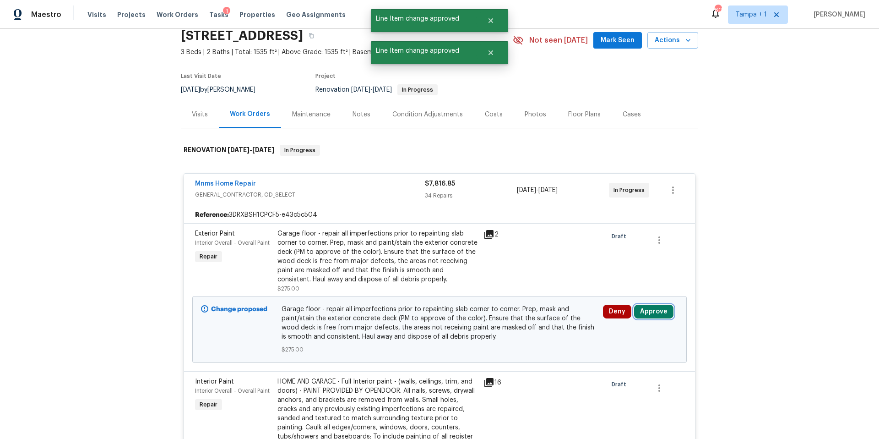
click at [652, 311] on button "Approve" at bounding box center [653, 312] width 39 height 14
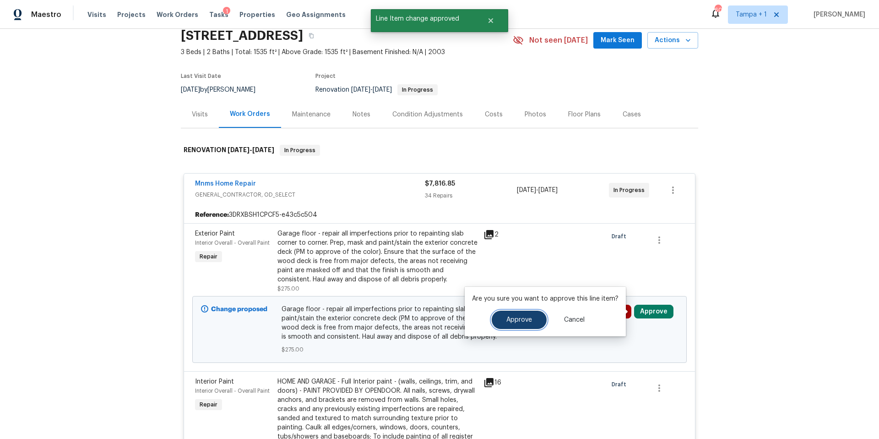
click at [523, 325] on button "Approve" at bounding box center [519, 320] width 55 height 18
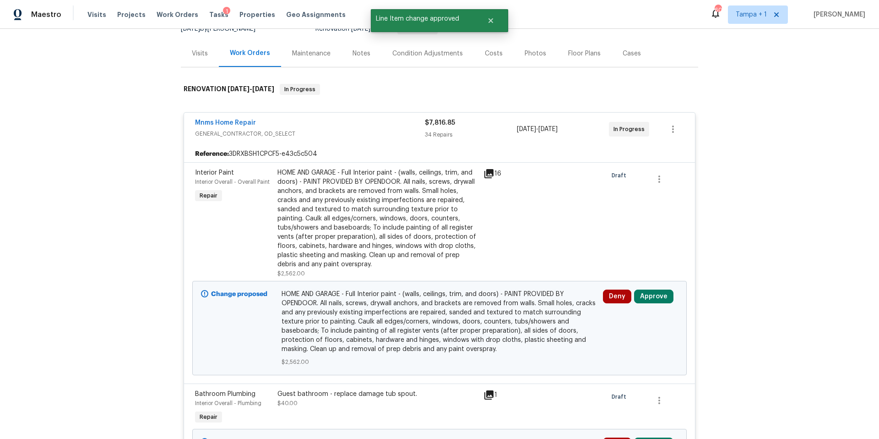
scroll to position [101, 0]
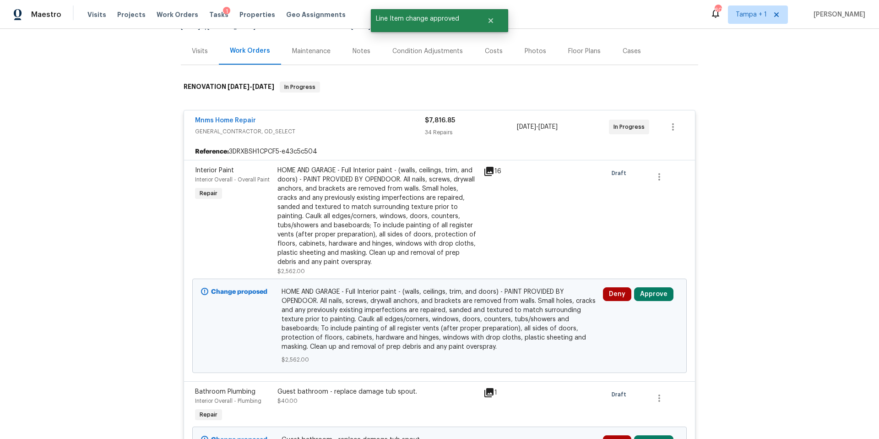
click at [652, 286] on div "Deny Approve" at bounding box center [640, 325] width 81 height 82
click at [648, 300] on button "Approve" at bounding box center [653, 294] width 39 height 14
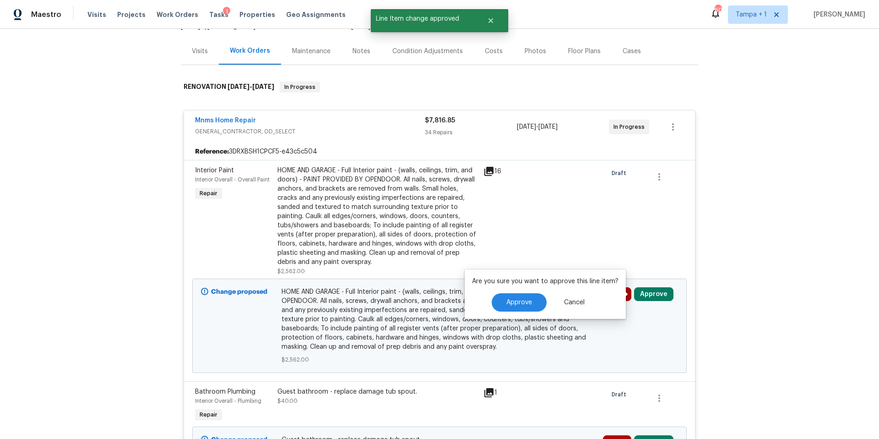
click at [506, 291] on div "Are you sure you want to approve this line item? Approve Cancel" at bounding box center [545, 293] width 161 height 49
click at [499, 300] on button "Approve" at bounding box center [519, 302] width 55 height 18
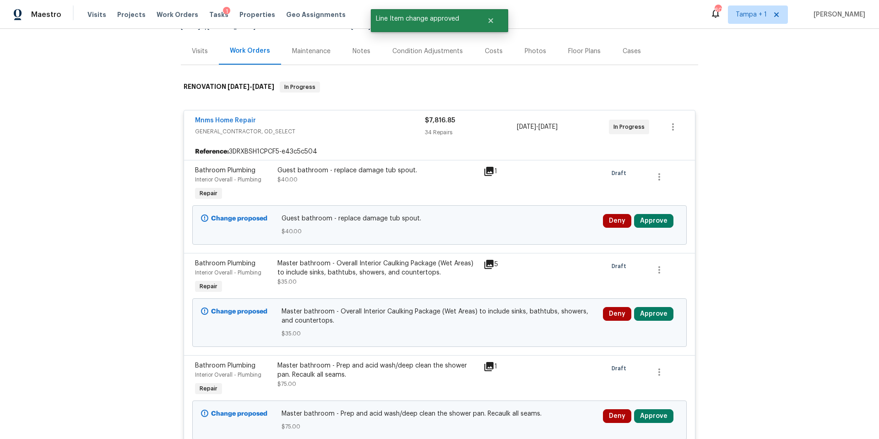
click at [652, 226] on span "Approve" at bounding box center [653, 221] width 39 height 14
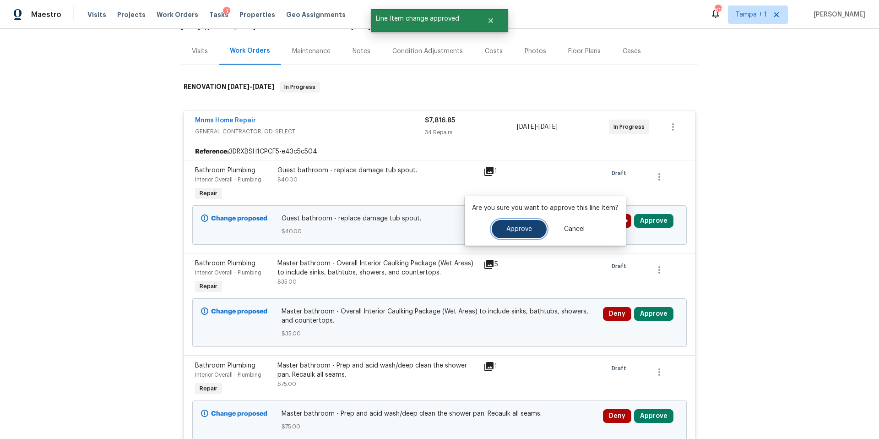
click at [510, 236] on button "Approve" at bounding box center [519, 229] width 55 height 18
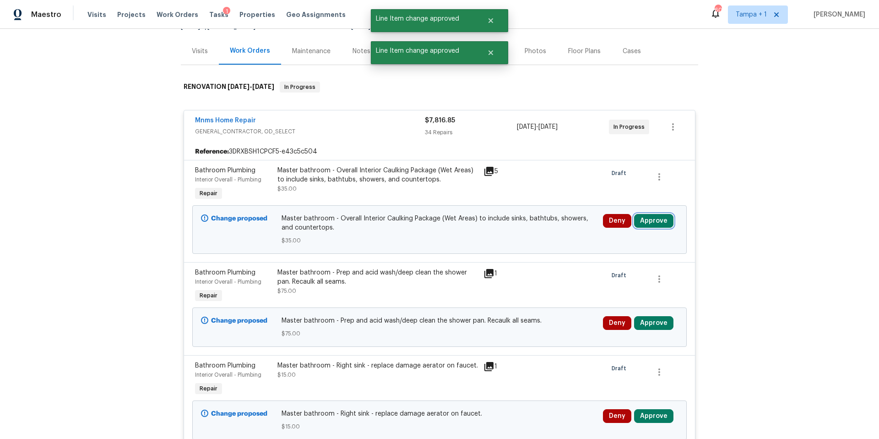
click at [649, 221] on button "Approve" at bounding box center [653, 221] width 39 height 14
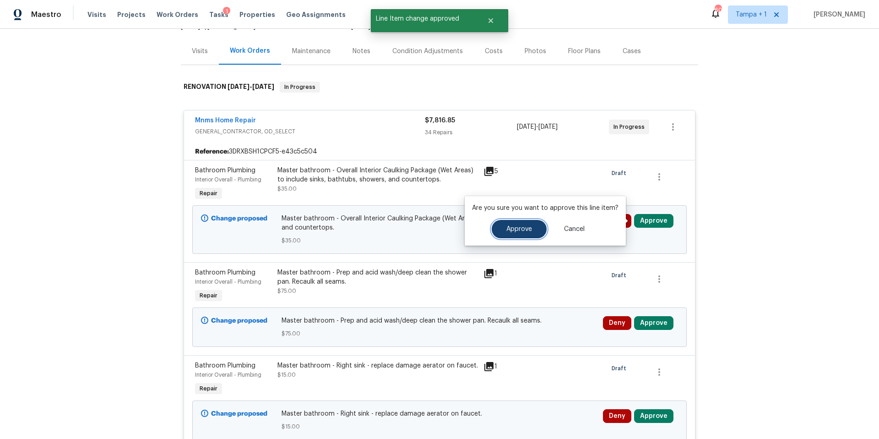
click at [526, 232] on span "Approve" at bounding box center [520, 229] width 26 height 7
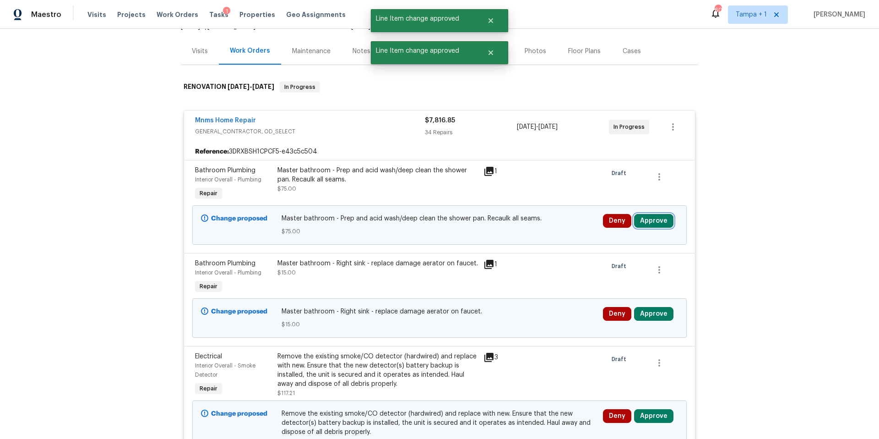
drag, startPoint x: 654, startPoint y: 221, endPoint x: 648, endPoint y: 233, distance: 12.9
click at [652, 221] on button "Approve" at bounding box center [653, 221] width 39 height 14
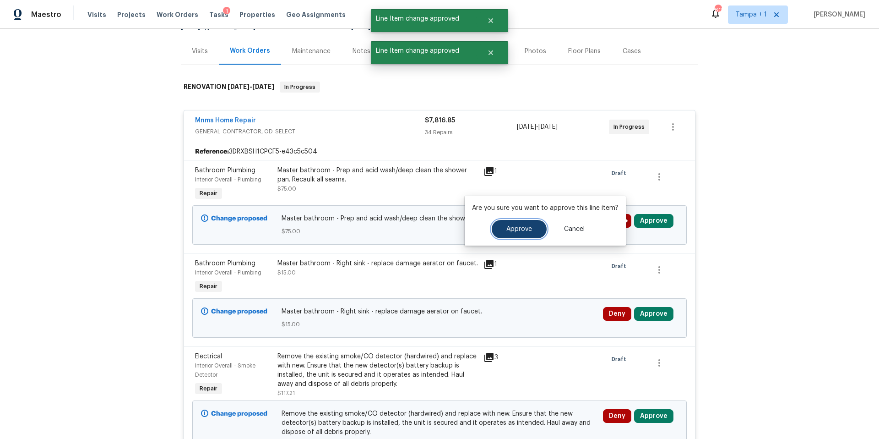
click at [507, 231] on span "Approve" at bounding box center [520, 229] width 26 height 7
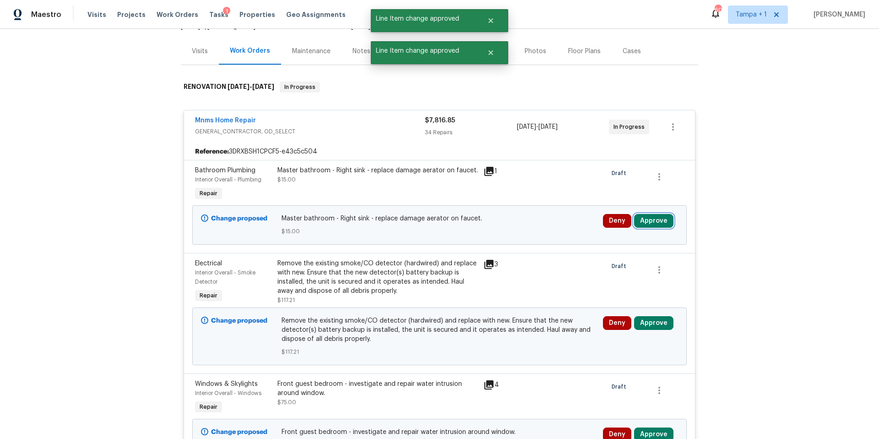
click at [652, 224] on button "Approve" at bounding box center [653, 221] width 39 height 14
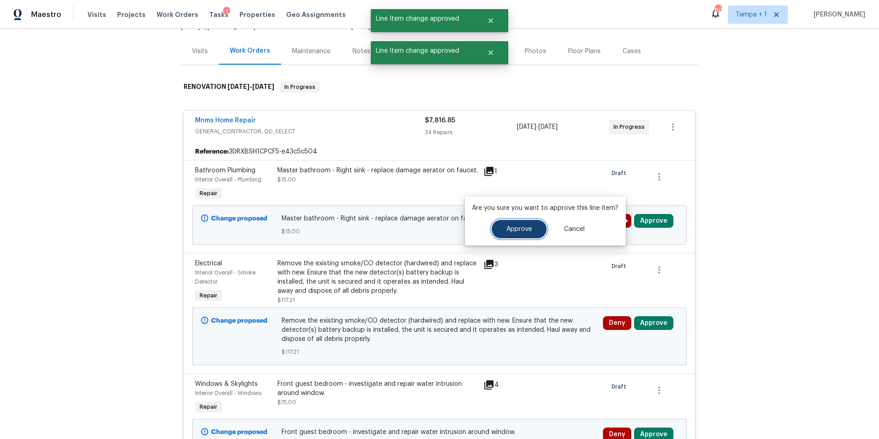
click at [533, 228] on button "Approve" at bounding box center [519, 229] width 55 height 18
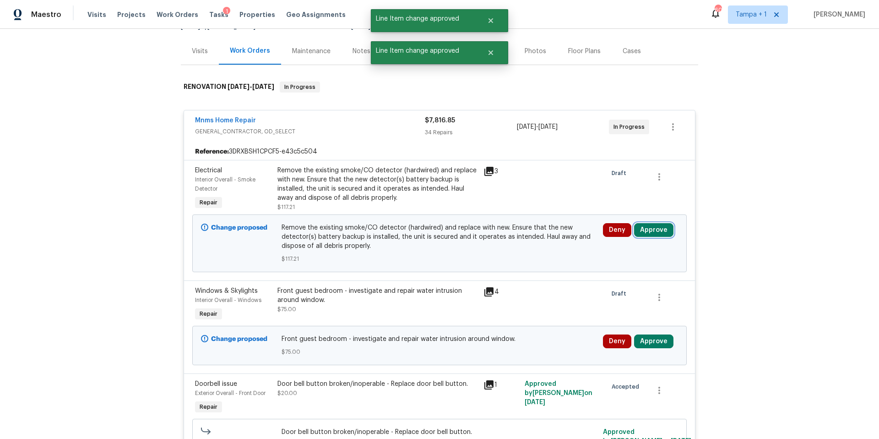
click at [648, 230] on button "Approve" at bounding box center [653, 230] width 39 height 14
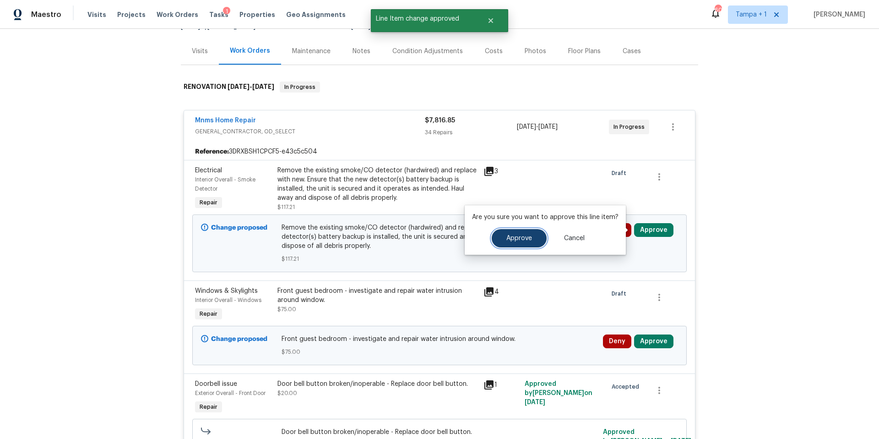
click at [537, 242] on button "Approve" at bounding box center [519, 238] width 55 height 18
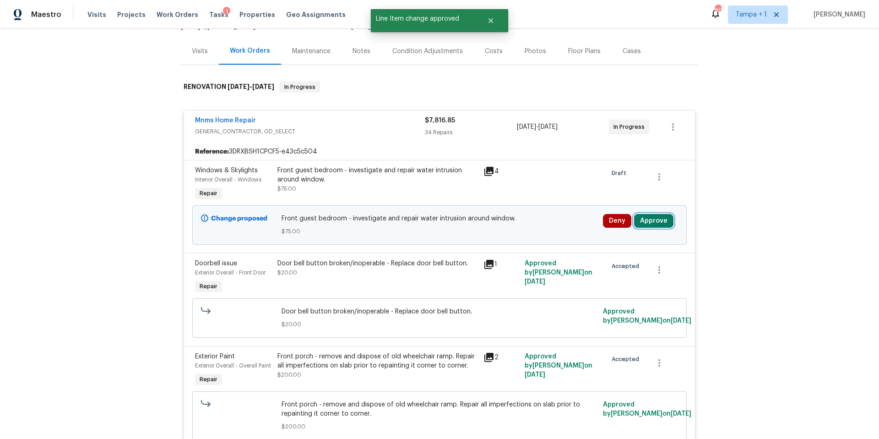
click at [645, 220] on button "Approve" at bounding box center [653, 221] width 39 height 14
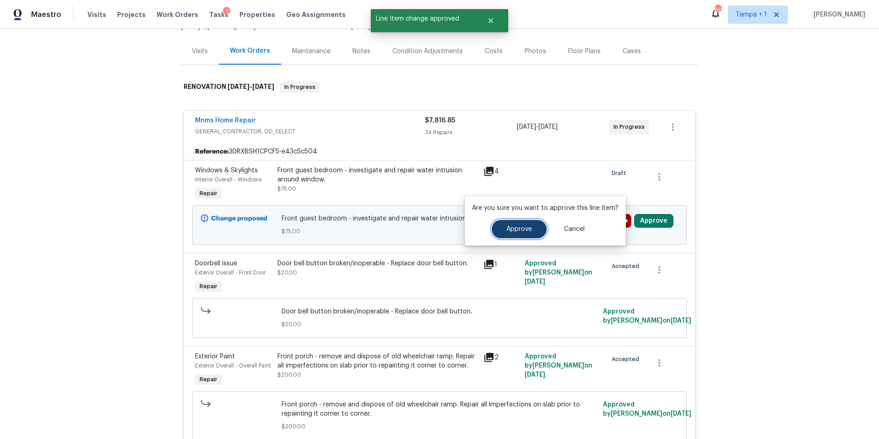
click at [513, 235] on button "Approve" at bounding box center [519, 229] width 55 height 18
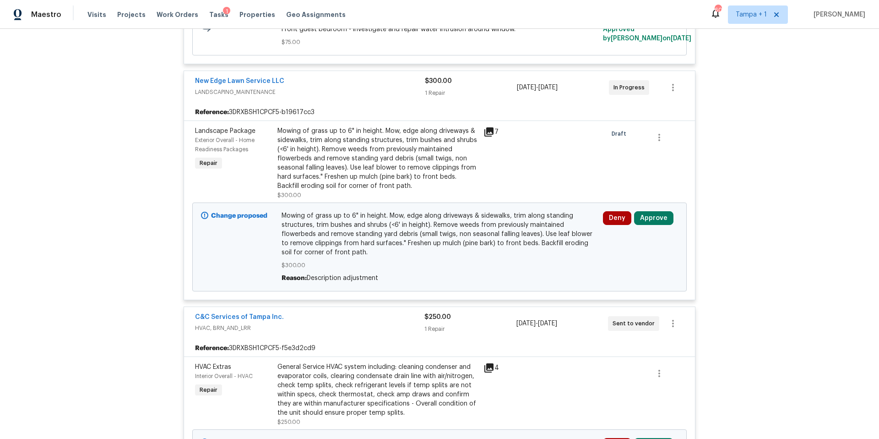
scroll to position [4189, 0]
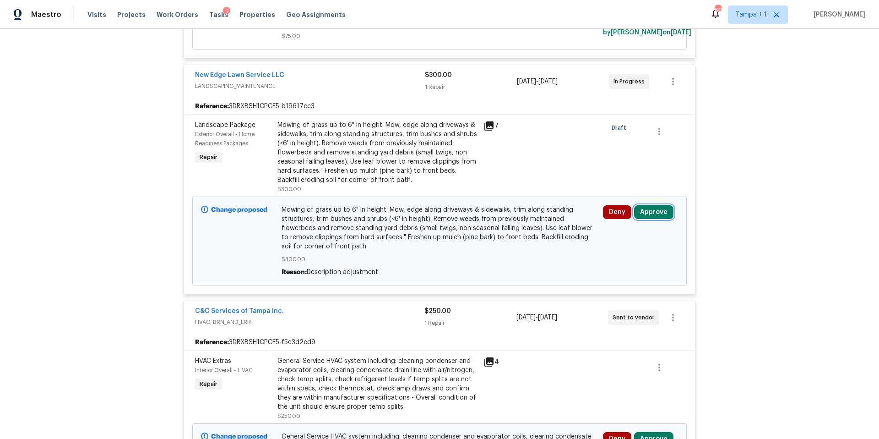
click at [652, 205] on button "Approve" at bounding box center [653, 212] width 39 height 14
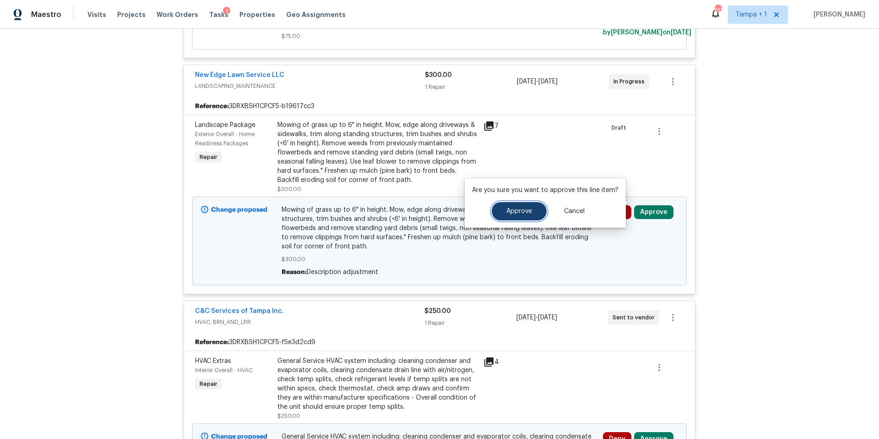
click at [535, 207] on button "Approve" at bounding box center [519, 211] width 55 height 18
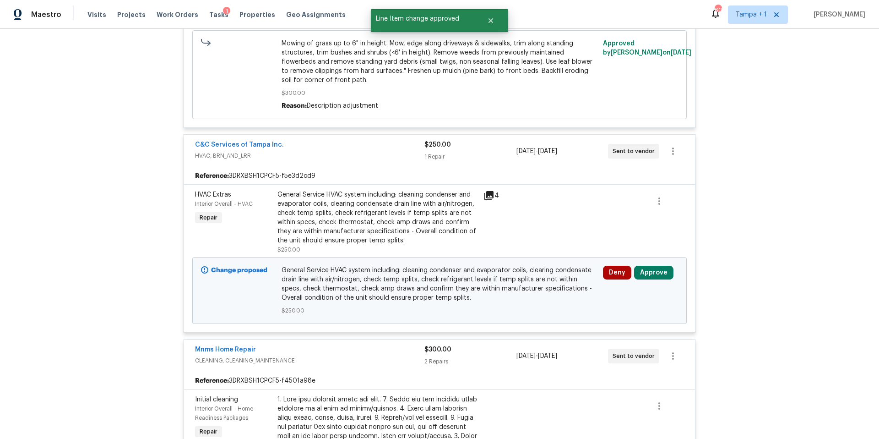
scroll to position [4358, 0]
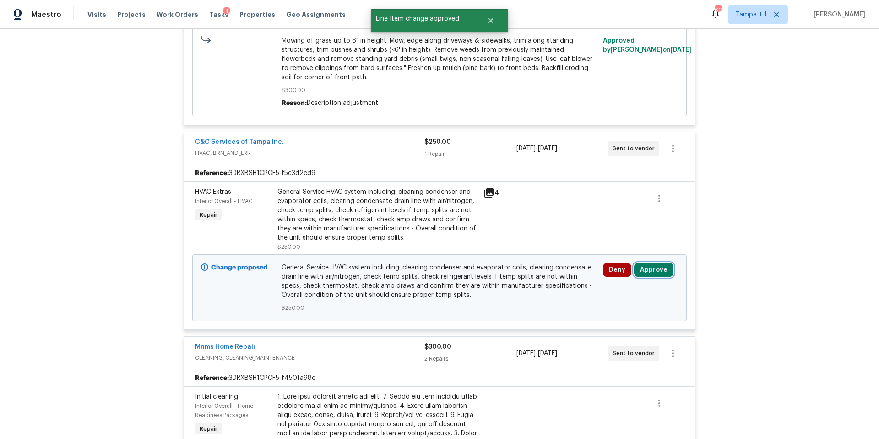
click at [638, 263] on button "Approve" at bounding box center [653, 270] width 39 height 14
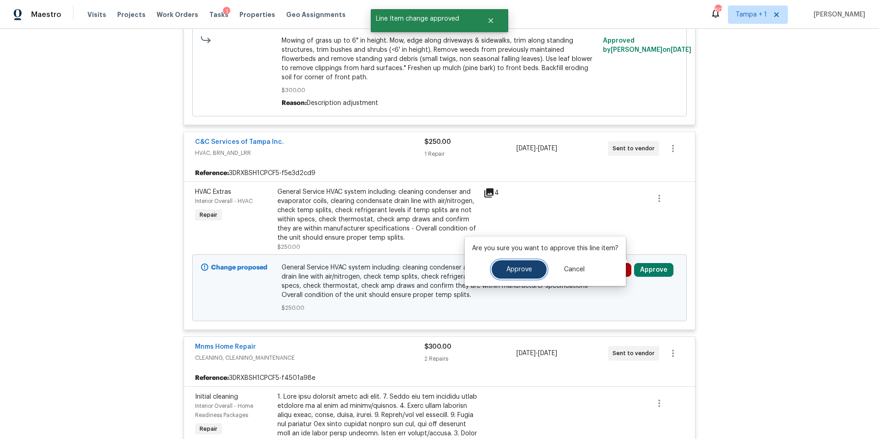
click at [524, 270] on span "Approve" at bounding box center [520, 269] width 26 height 7
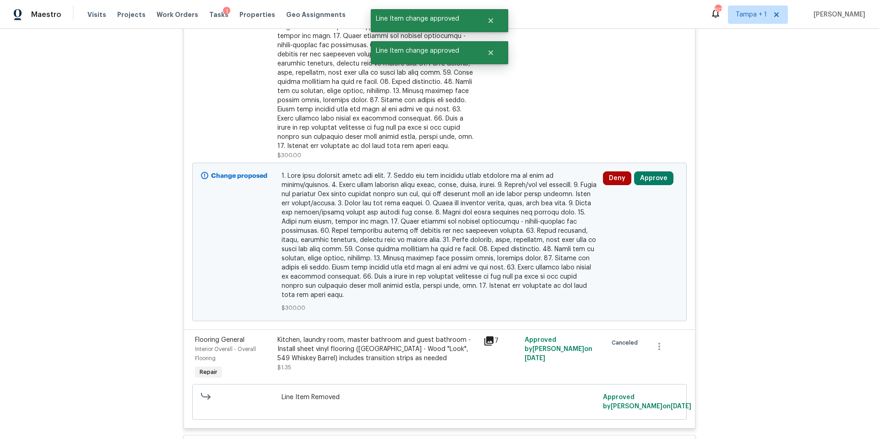
scroll to position [4786, 0]
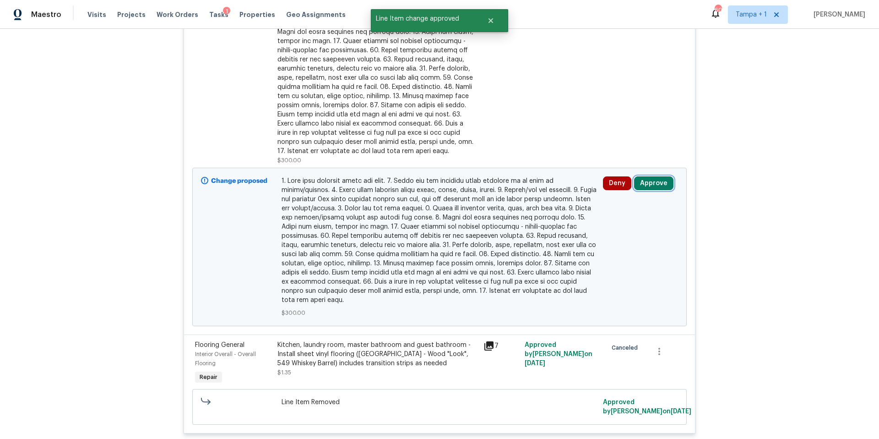
click at [652, 178] on button "Approve" at bounding box center [653, 183] width 39 height 14
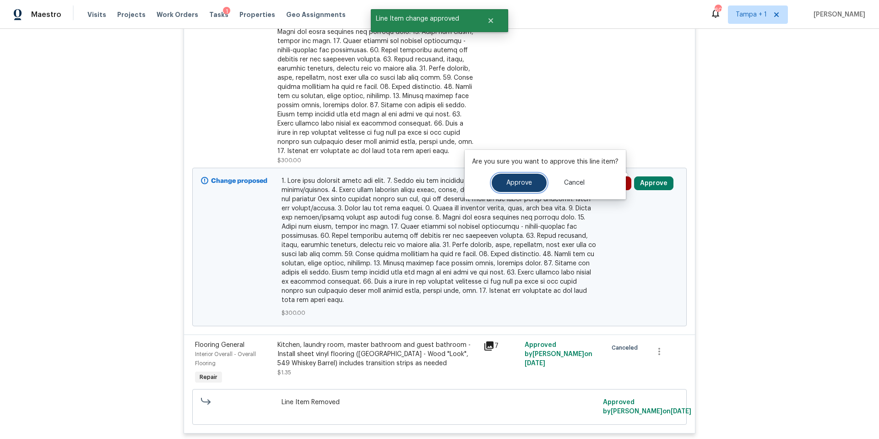
click at [525, 185] on span "Approve" at bounding box center [520, 183] width 26 height 7
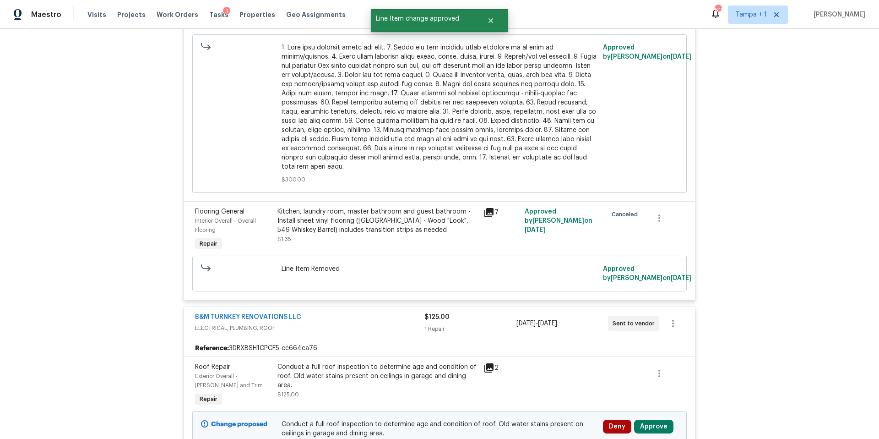
scroll to position [4977, 0]
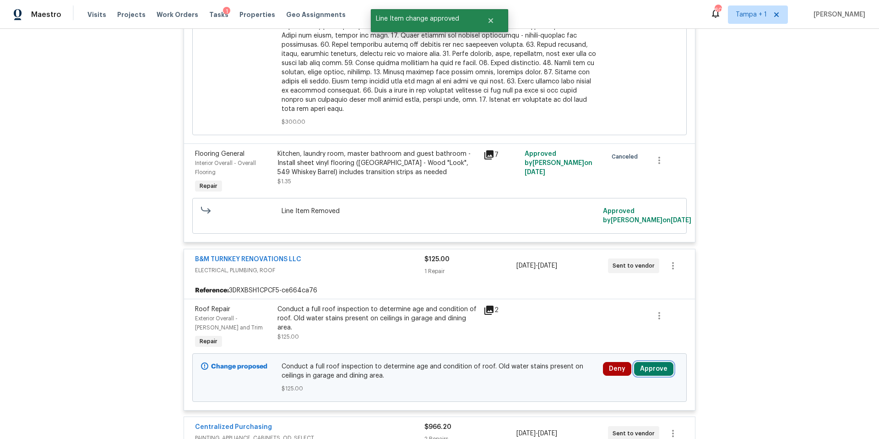
click at [646, 338] on button "Approve" at bounding box center [653, 369] width 39 height 14
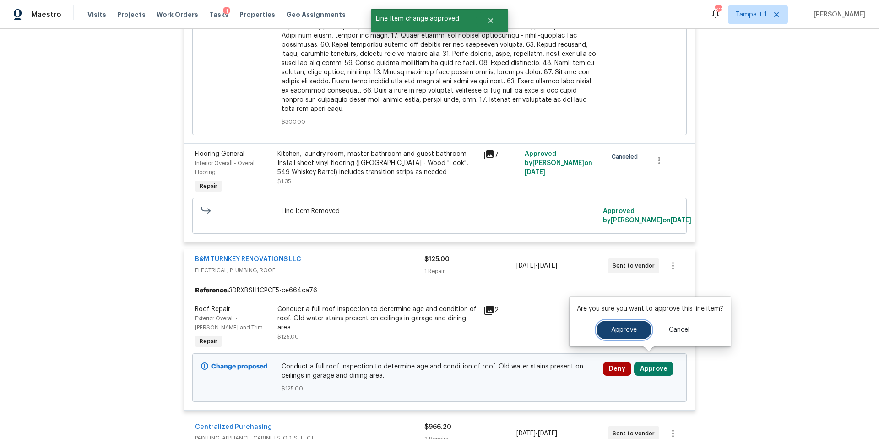
click at [612, 330] on span "Approve" at bounding box center [624, 330] width 26 height 7
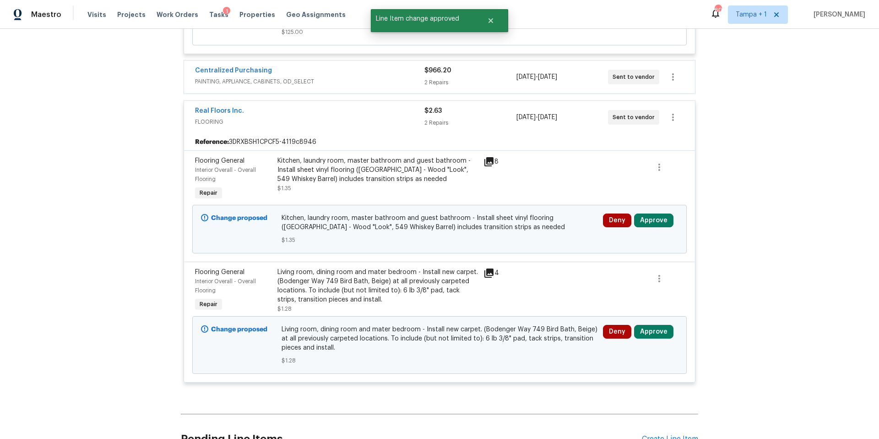
scroll to position [5239, 0]
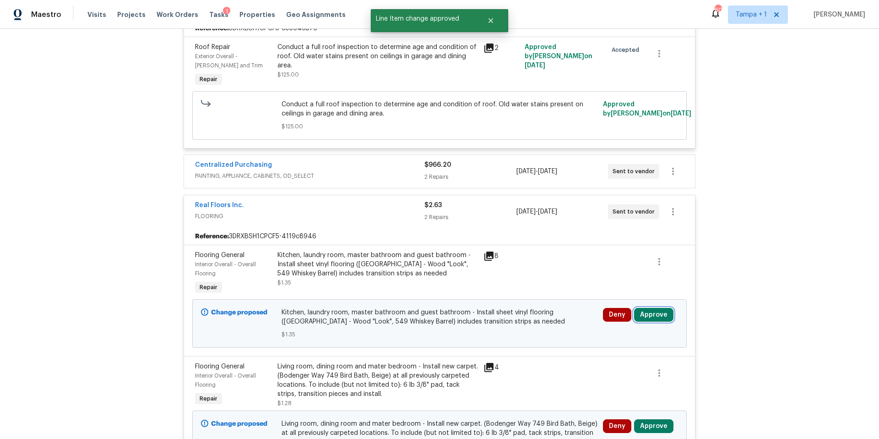
click at [652, 308] on button "Approve" at bounding box center [653, 315] width 39 height 14
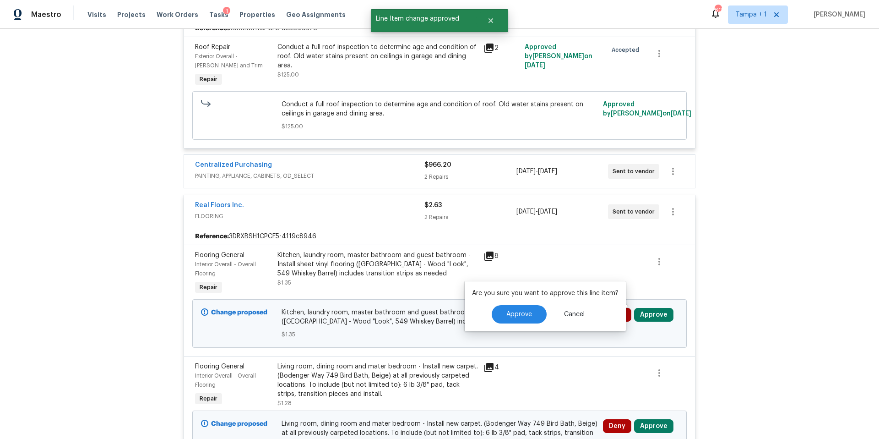
click at [481, 313] on div "Approve Cancel" at bounding box center [545, 314] width 147 height 18
click at [527, 317] on span "Approve" at bounding box center [520, 314] width 26 height 7
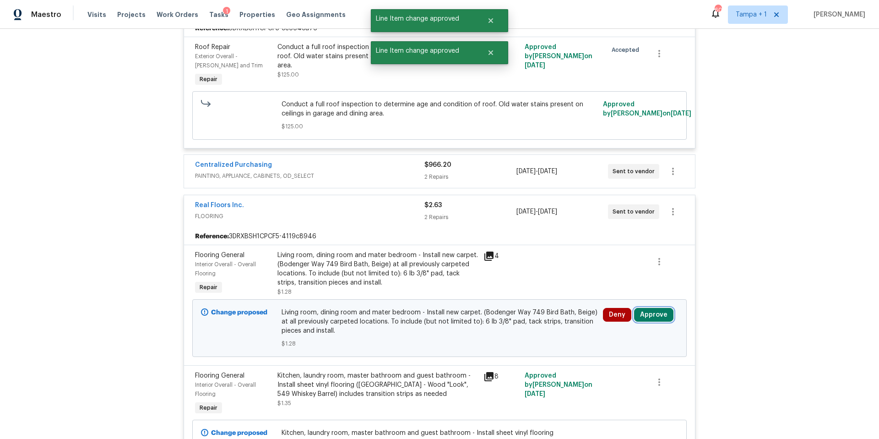
click at [652, 308] on button "Approve" at bounding box center [653, 315] width 39 height 14
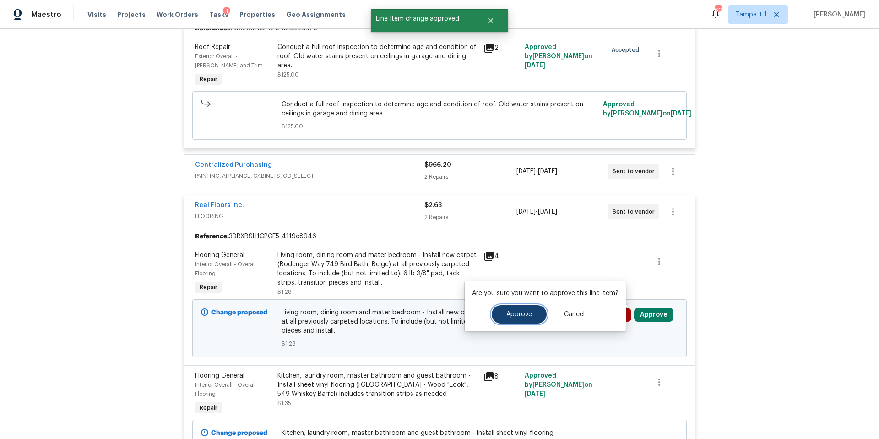
click at [506, 317] on button "Approve" at bounding box center [519, 314] width 55 height 18
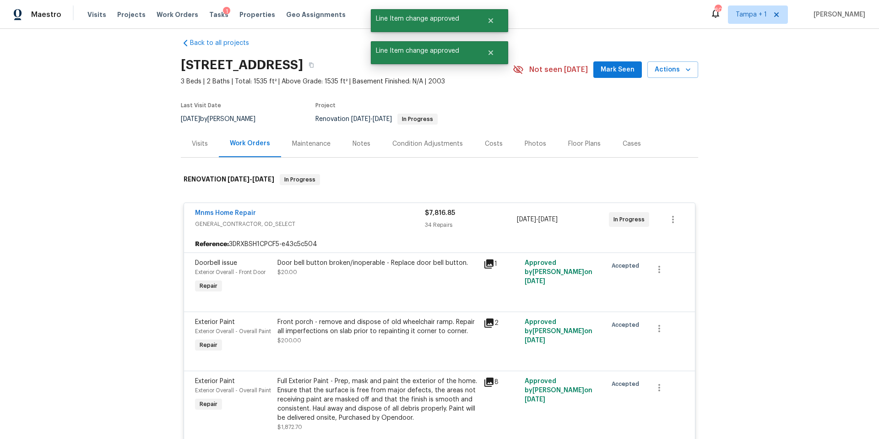
scroll to position [0, 0]
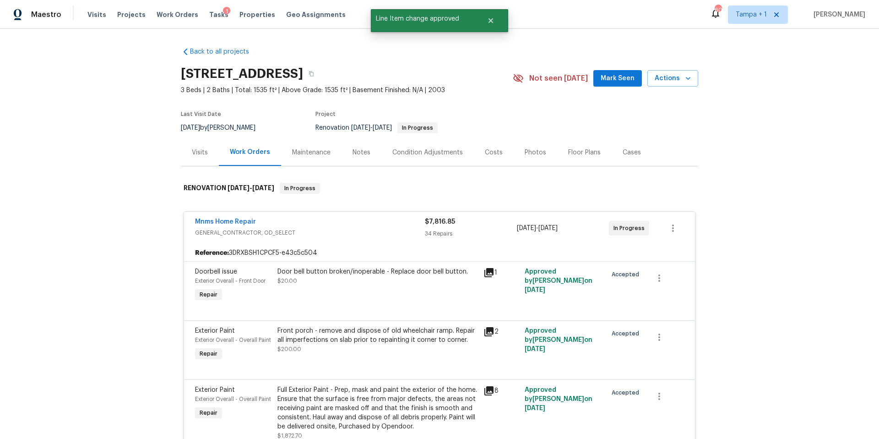
click at [491, 156] on div "Costs" at bounding box center [494, 152] width 18 height 9
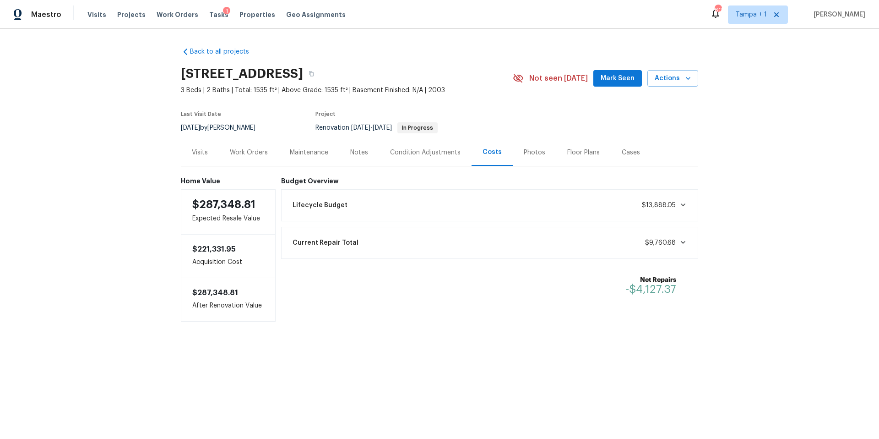
click at [218, 19] on div "Visits Projects Work Orders Tasks 1 Properties Geo Assignments" at bounding box center [221, 14] width 269 height 18
click at [211, 15] on span "Tasks" at bounding box center [218, 14] width 19 height 6
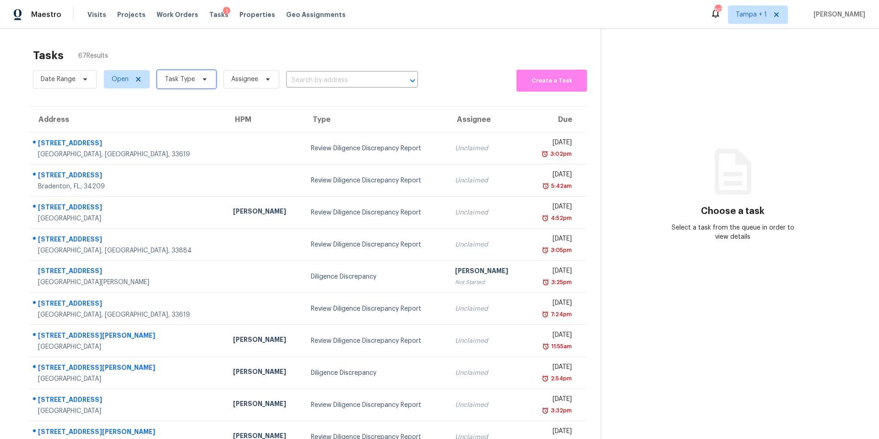
click at [200, 84] on span "Task Type" at bounding box center [186, 79] width 59 height 18
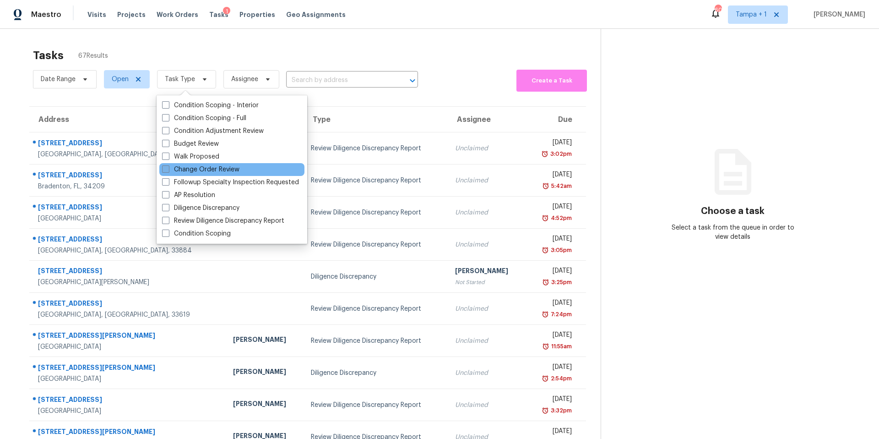
click at [190, 169] on label "Change Order Review" at bounding box center [200, 169] width 77 height 9
click at [168, 169] on input "Change Order Review" at bounding box center [165, 168] width 6 height 6
checkbox input "true"
